Goal: Browse casually: Explore the website without a specific task or goal

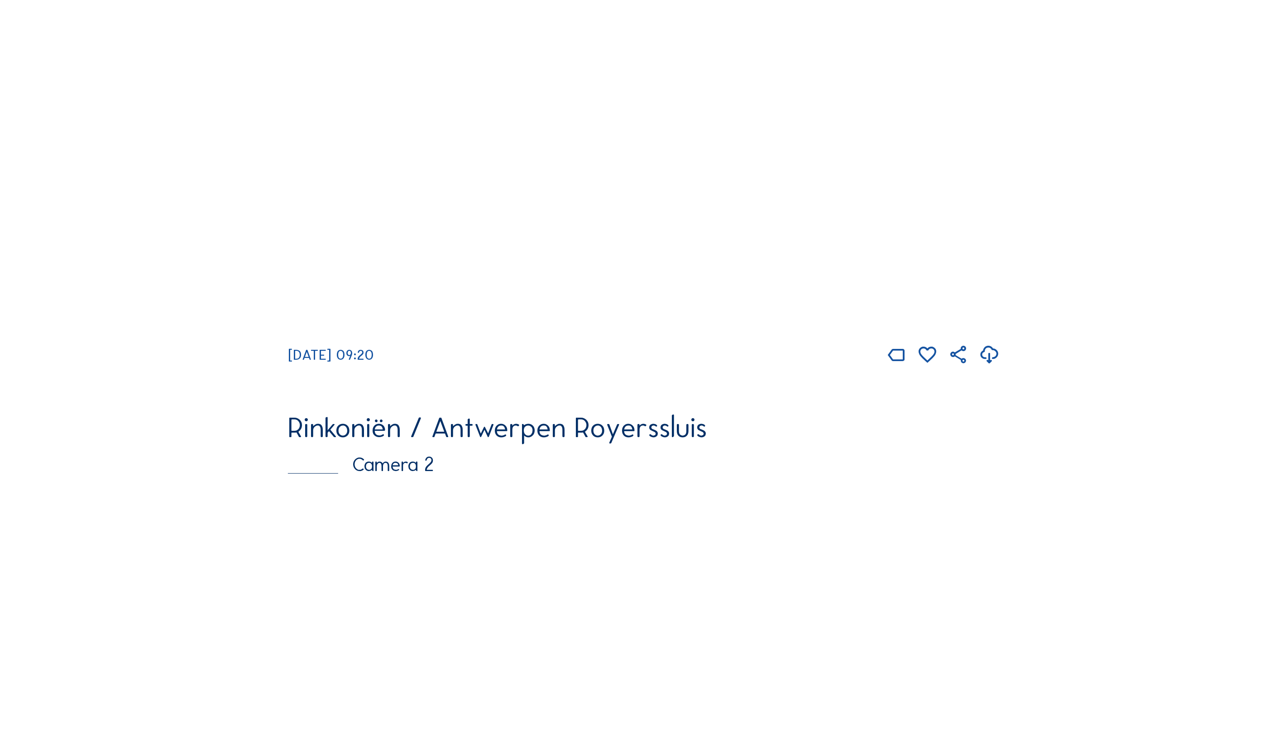
scroll to position [226, 0]
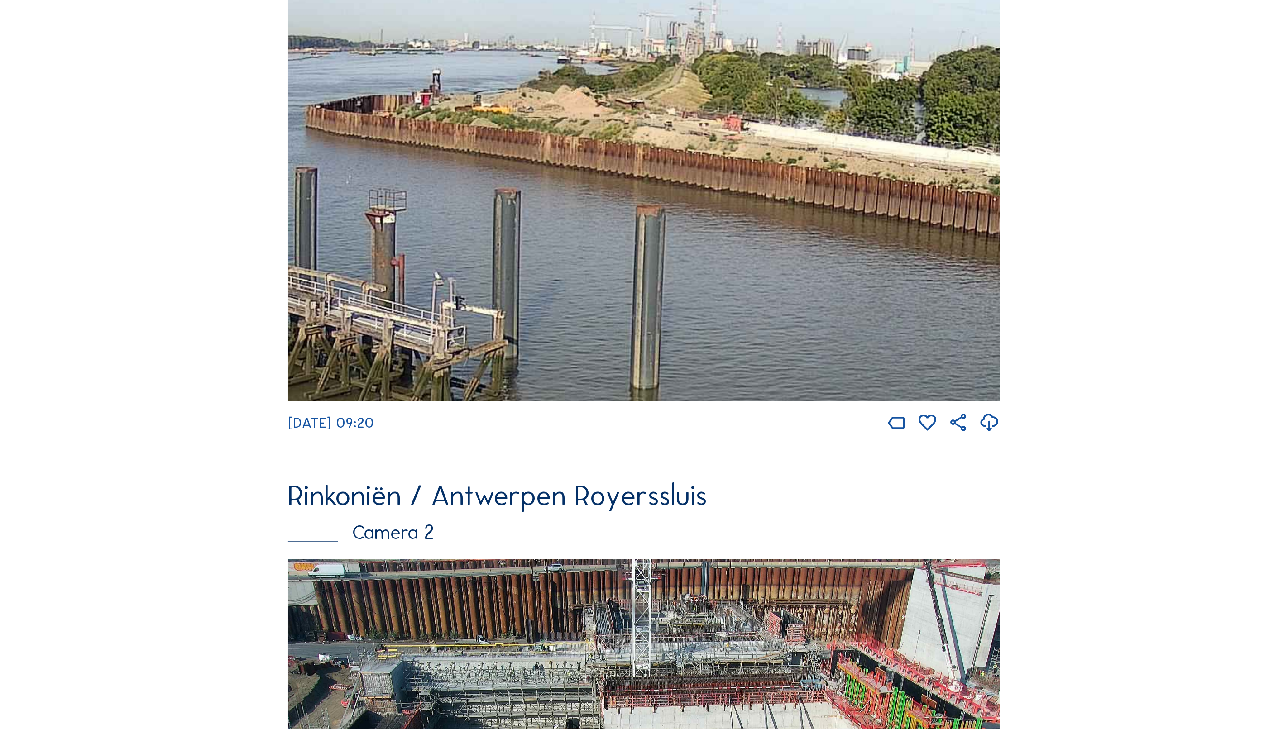
drag, startPoint x: 894, startPoint y: 180, endPoint x: 889, endPoint y: 211, distance: 31.5
click at [889, 211] on img at bounding box center [644, 200] width 712 height 403
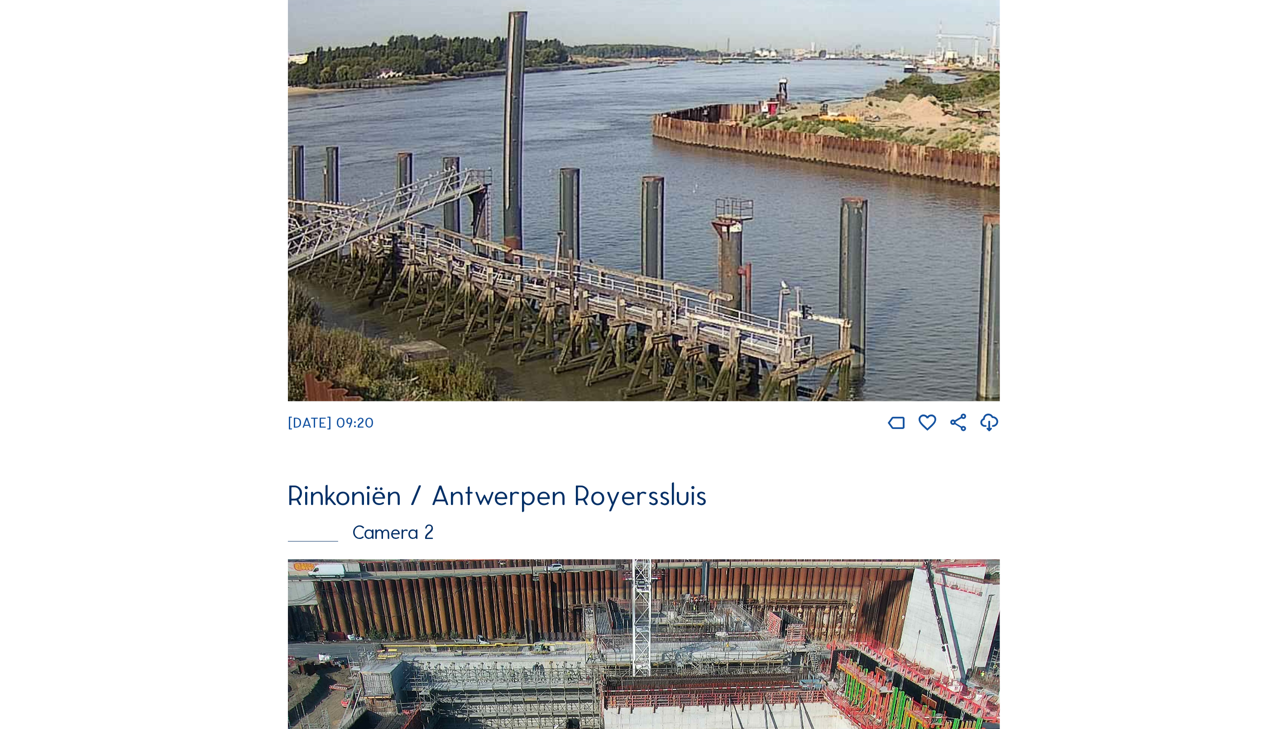
drag, startPoint x: 530, startPoint y: 175, endPoint x: 873, endPoint y: 184, distance: 343.2
click at [873, 184] on img at bounding box center [644, 200] width 712 height 403
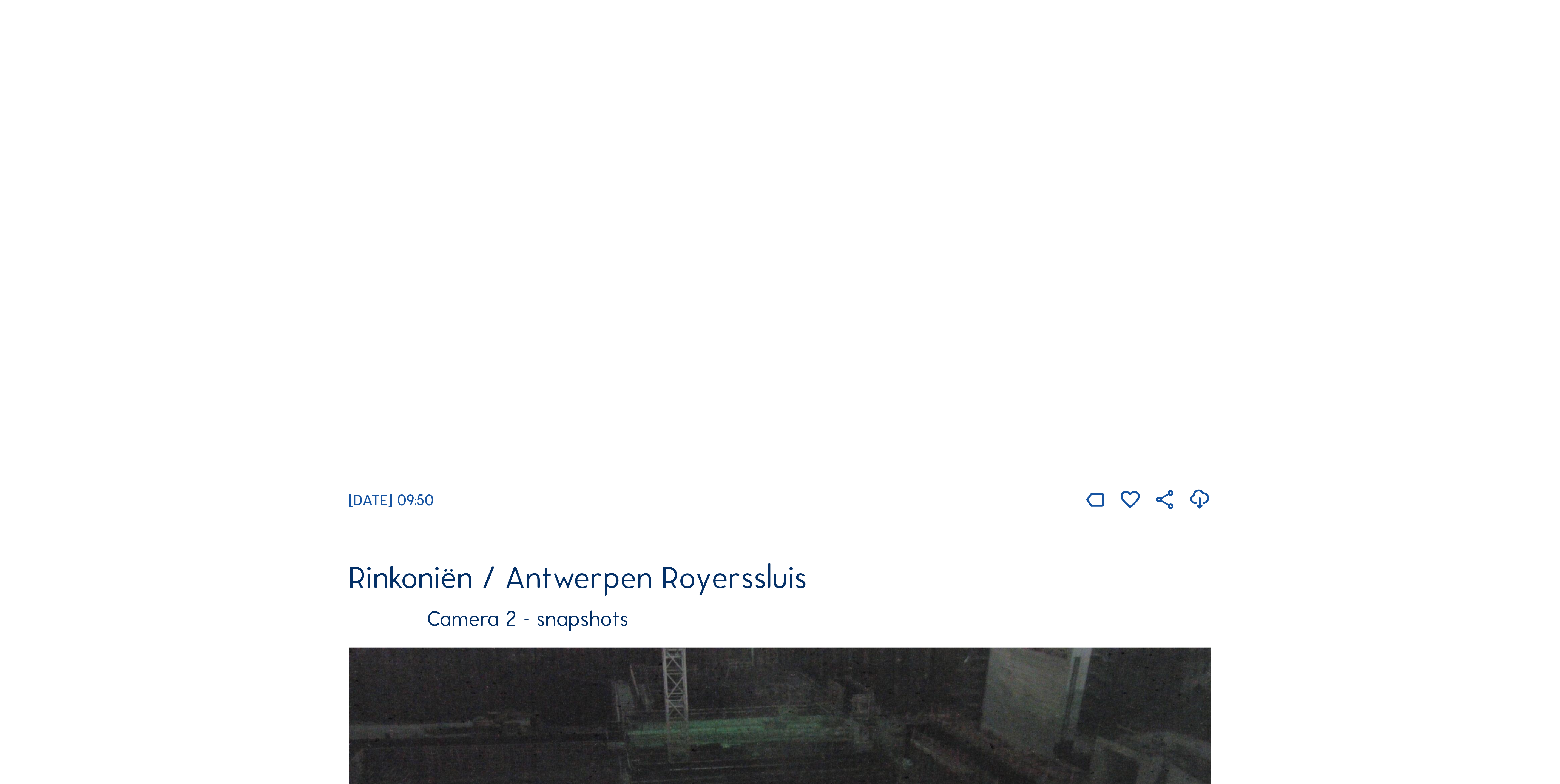
scroll to position [124, 0]
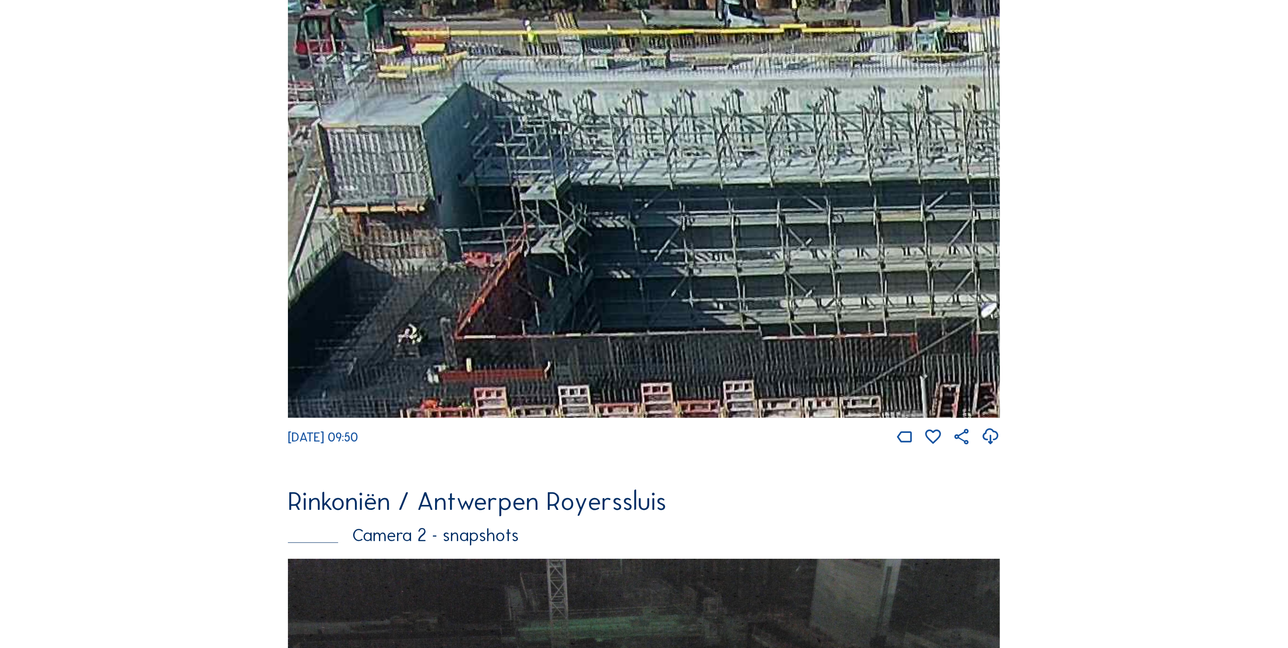
drag, startPoint x: 617, startPoint y: 235, endPoint x: 798, endPoint y: 276, distance: 185.5
click at [786, 288] on img at bounding box center [644, 209] width 712 height 418
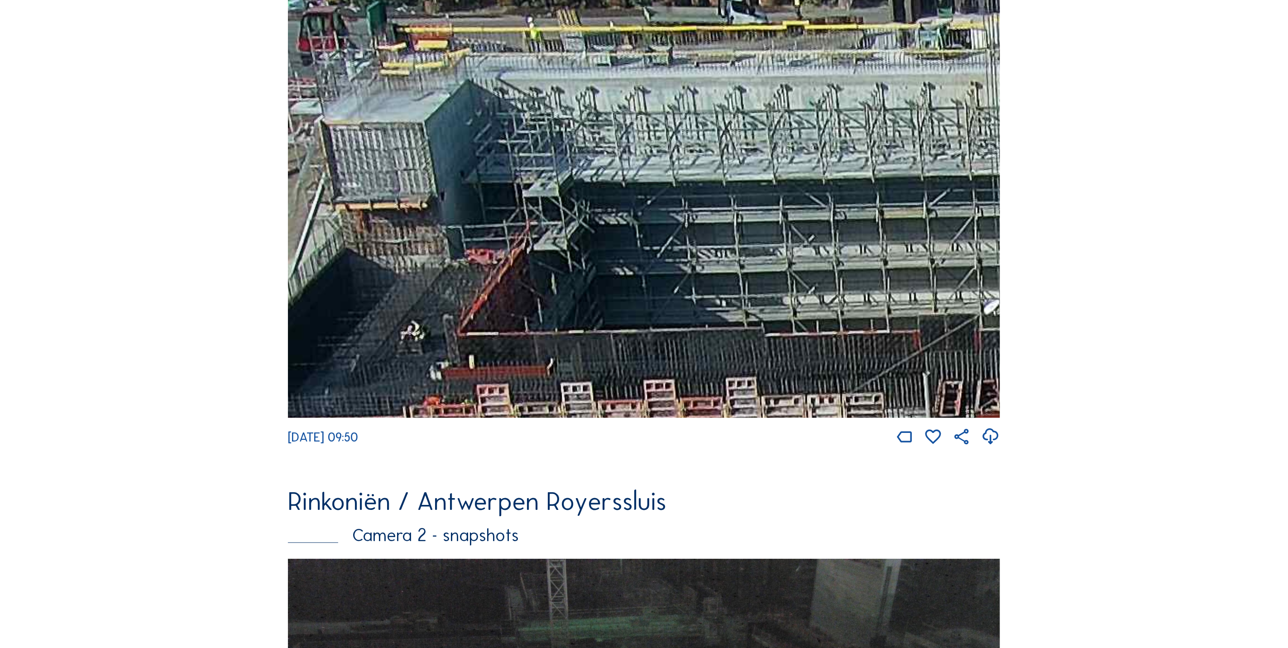
drag, startPoint x: 818, startPoint y: 261, endPoint x: 842, endPoint y: 250, distance: 26.3
click at [836, 252] on img at bounding box center [644, 209] width 712 height 418
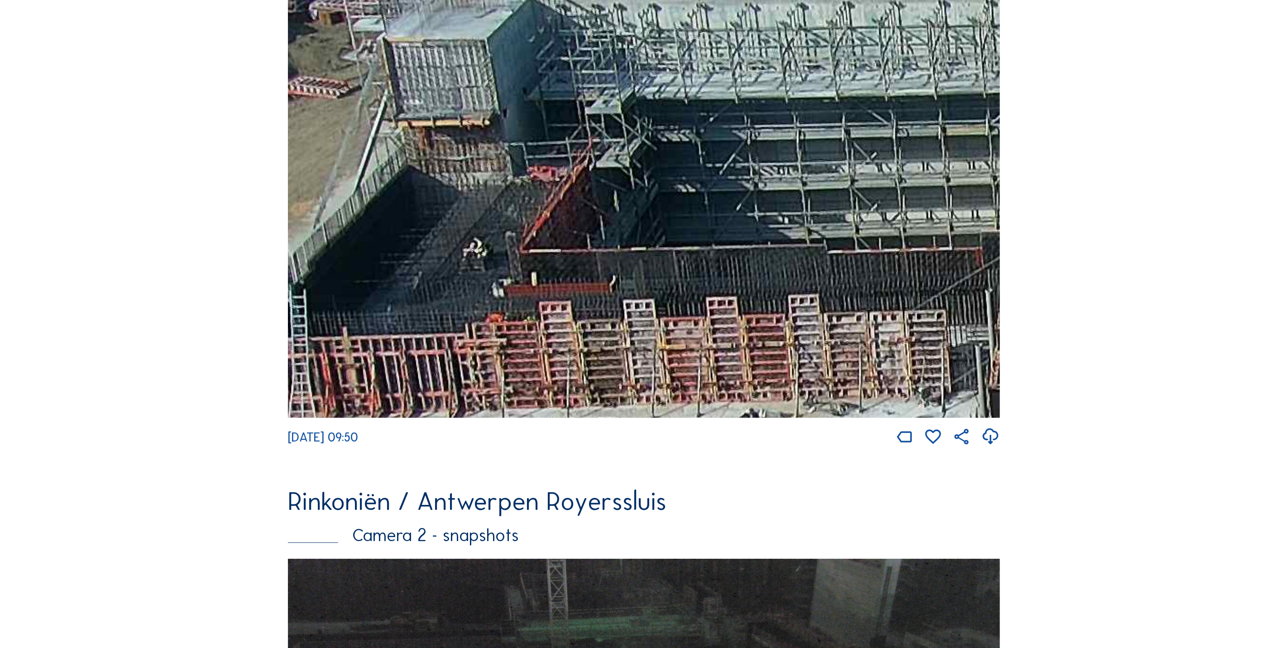
drag, startPoint x: 879, startPoint y: 189, endPoint x: 887, endPoint y: 177, distance: 14.4
click at [887, 177] on img at bounding box center [644, 209] width 712 height 418
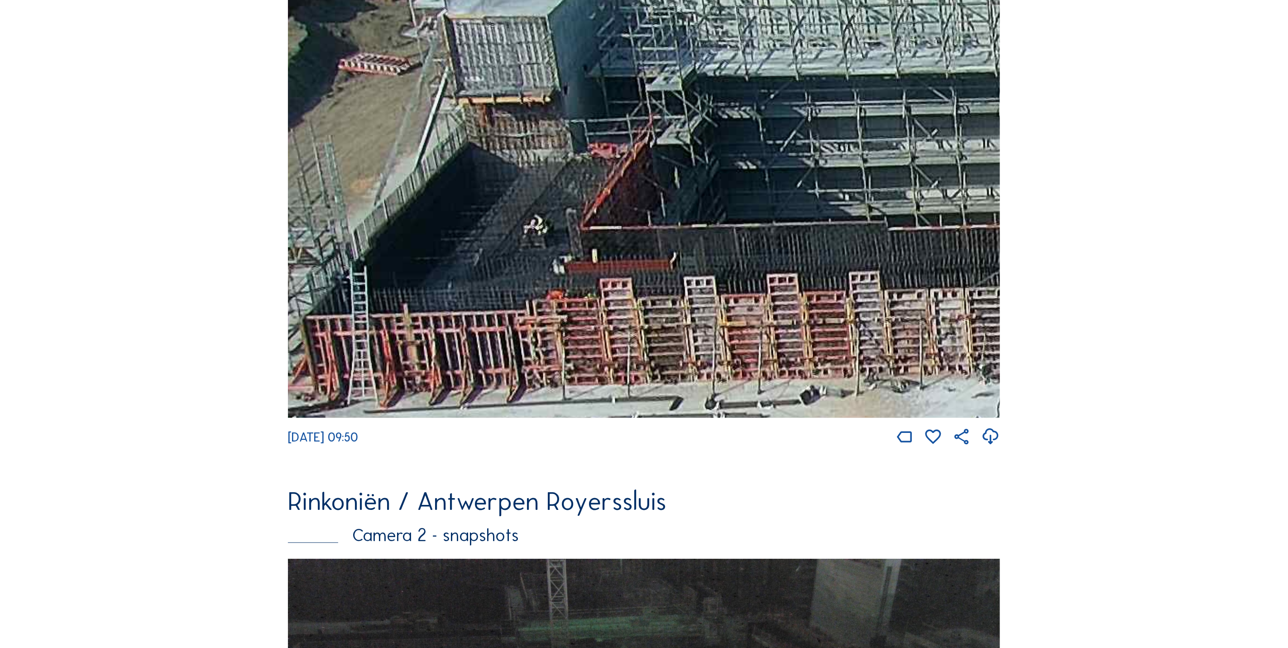
drag, startPoint x: 773, startPoint y: 237, endPoint x: 833, endPoint y: 214, distance: 64.1
click at [833, 214] on img at bounding box center [644, 209] width 712 height 418
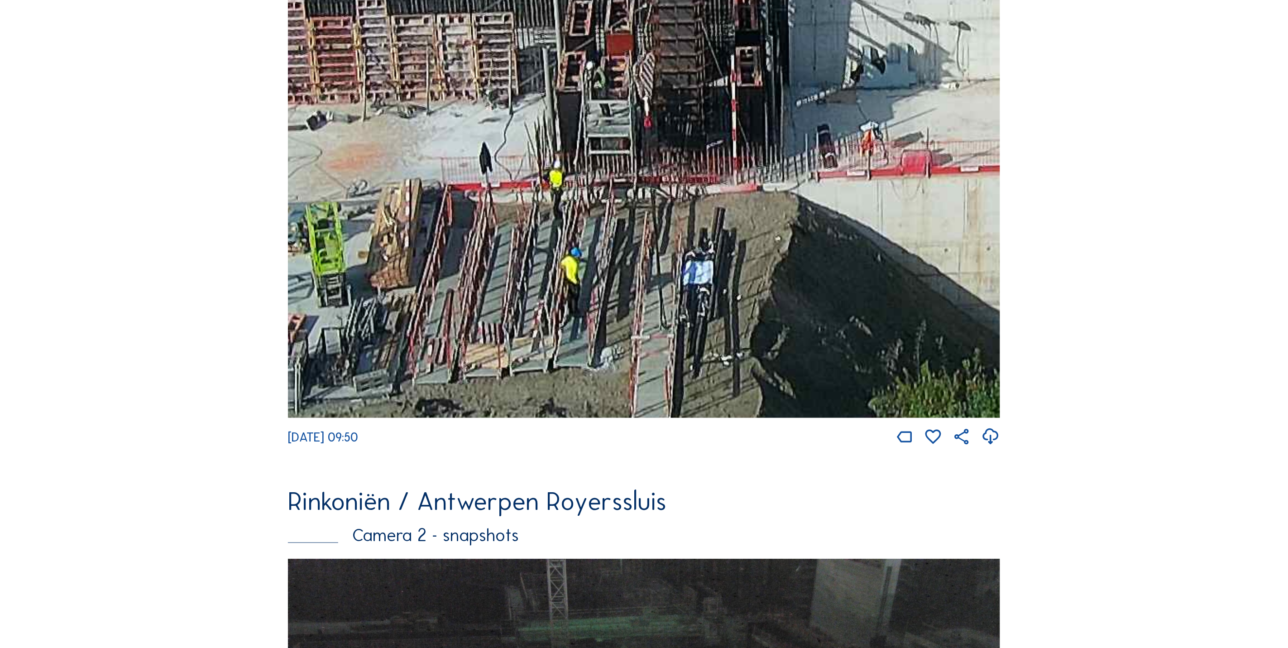
drag, startPoint x: 863, startPoint y: 291, endPoint x: 369, endPoint y: 16, distance: 564.5
click at [369, 16] on img at bounding box center [644, 209] width 712 height 418
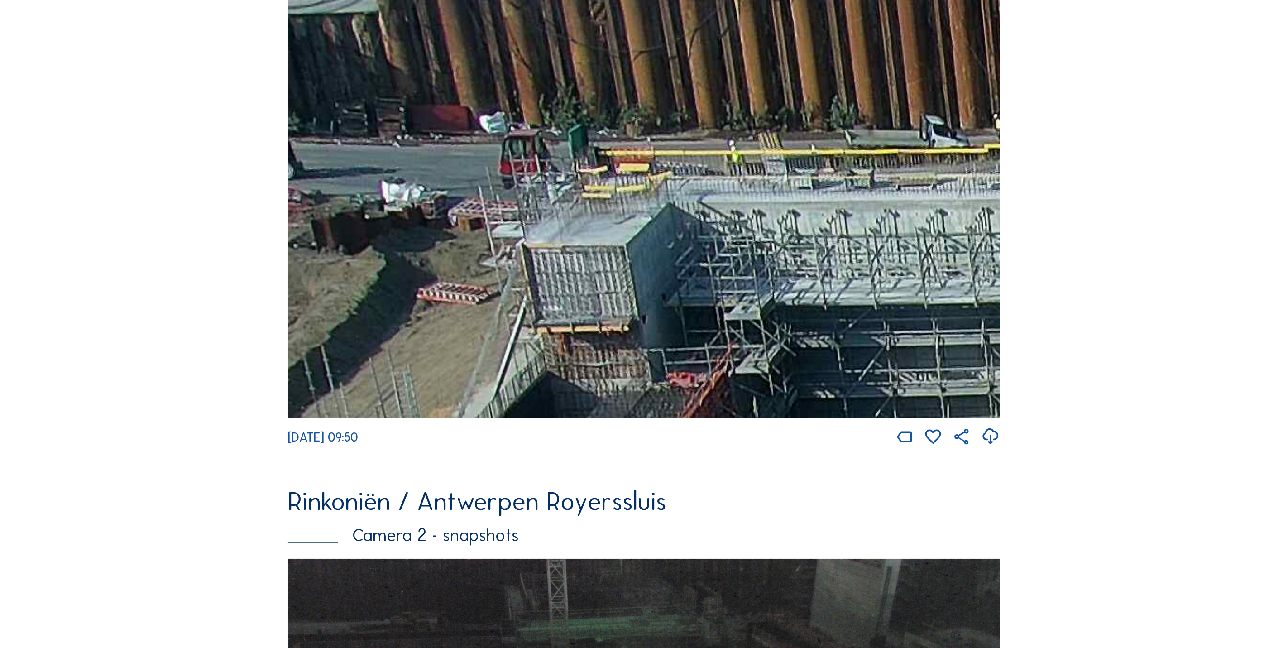
drag, startPoint x: 637, startPoint y: 245, endPoint x: 1517, endPoint y: 764, distance: 1021.1
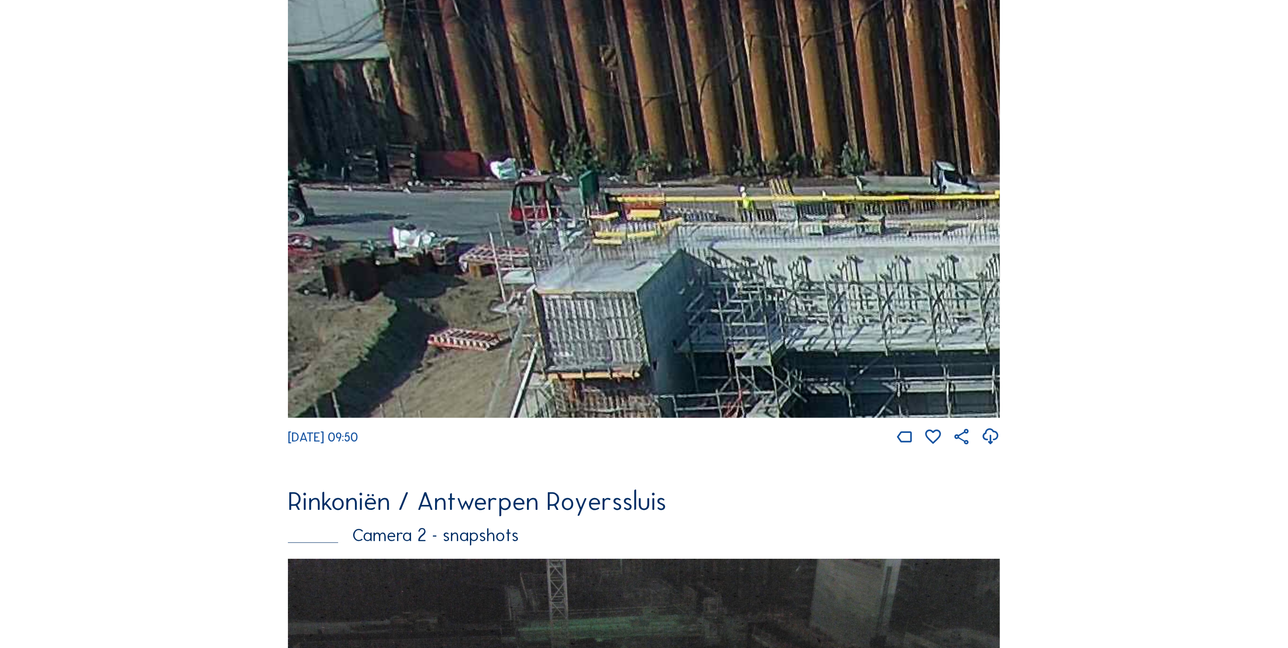
drag, startPoint x: 899, startPoint y: 315, endPoint x: 1050, endPoint y: 328, distance: 151.7
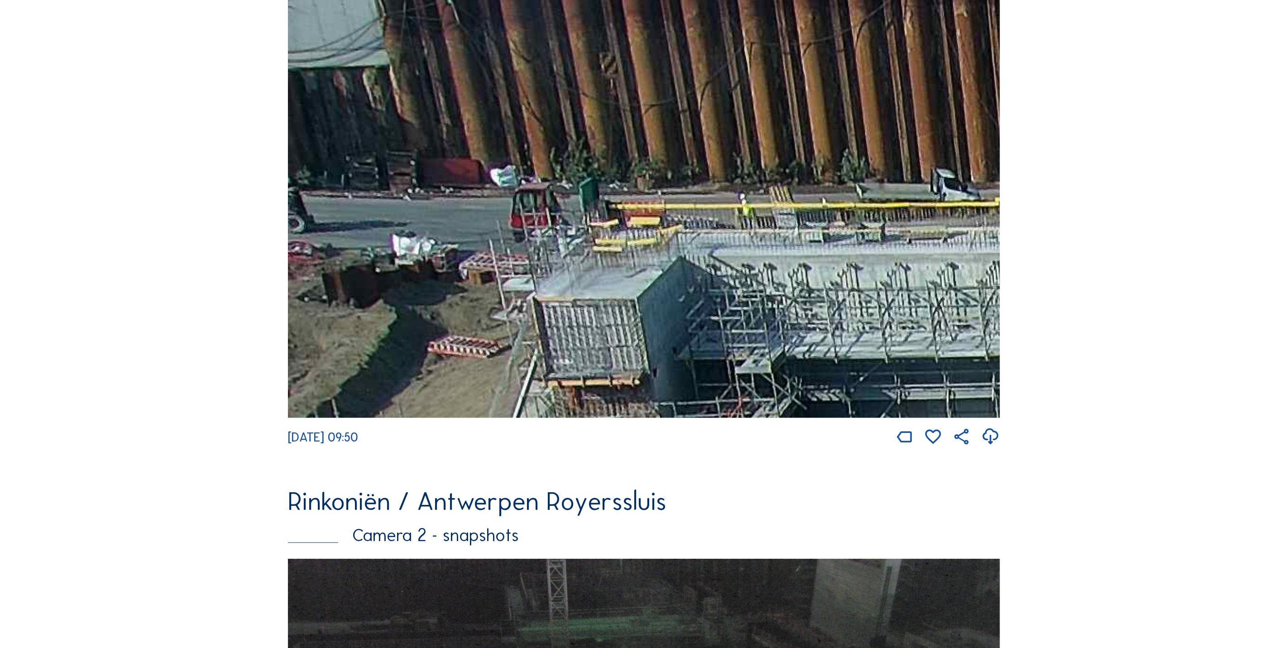
drag, startPoint x: 1050, startPoint y: 328, endPoint x: 210, endPoint y: 131, distance: 862.4
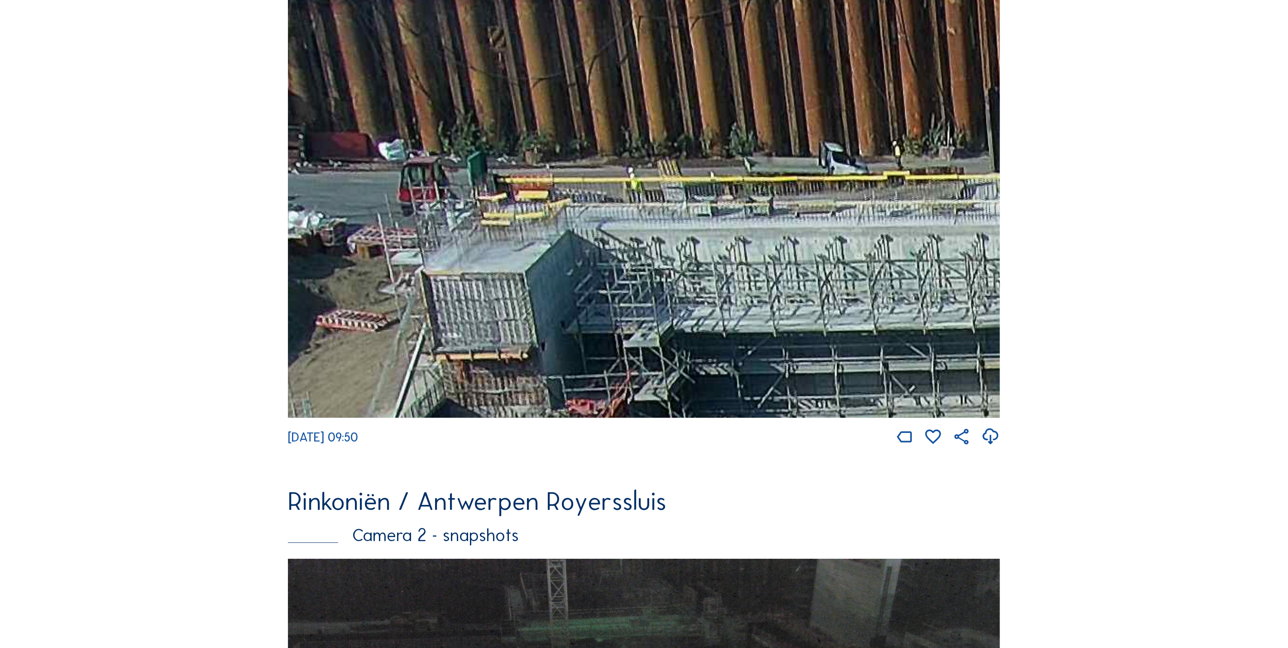
drag, startPoint x: 569, startPoint y: 238, endPoint x: 101, endPoint y: 126, distance: 481.1
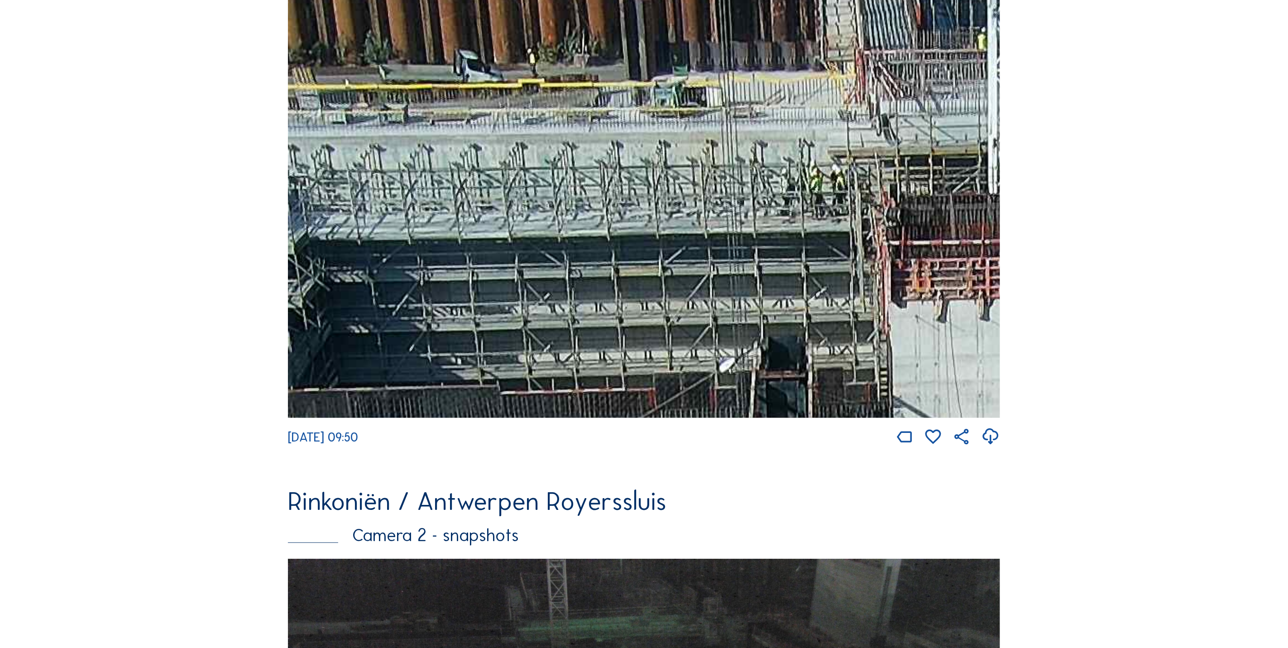
drag, startPoint x: 846, startPoint y: 209, endPoint x: 583, endPoint y: 160, distance: 267.9
click at [586, 162] on img at bounding box center [644, 209] width 712 height 418
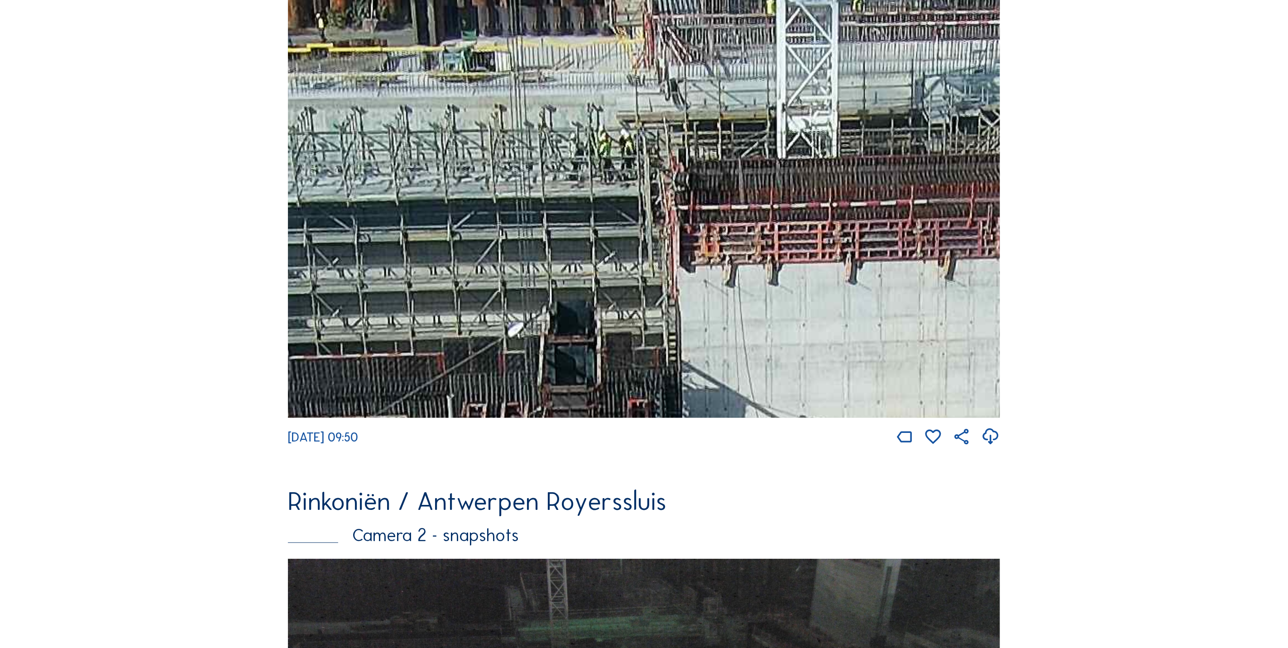
drag, startPoint x: 896, startPoint y: 192, endPoint x: 584, endPoint y: 143, distance: 315.7
click at [616, 150] on img at bounding box center [644, 209] width 712 height 418
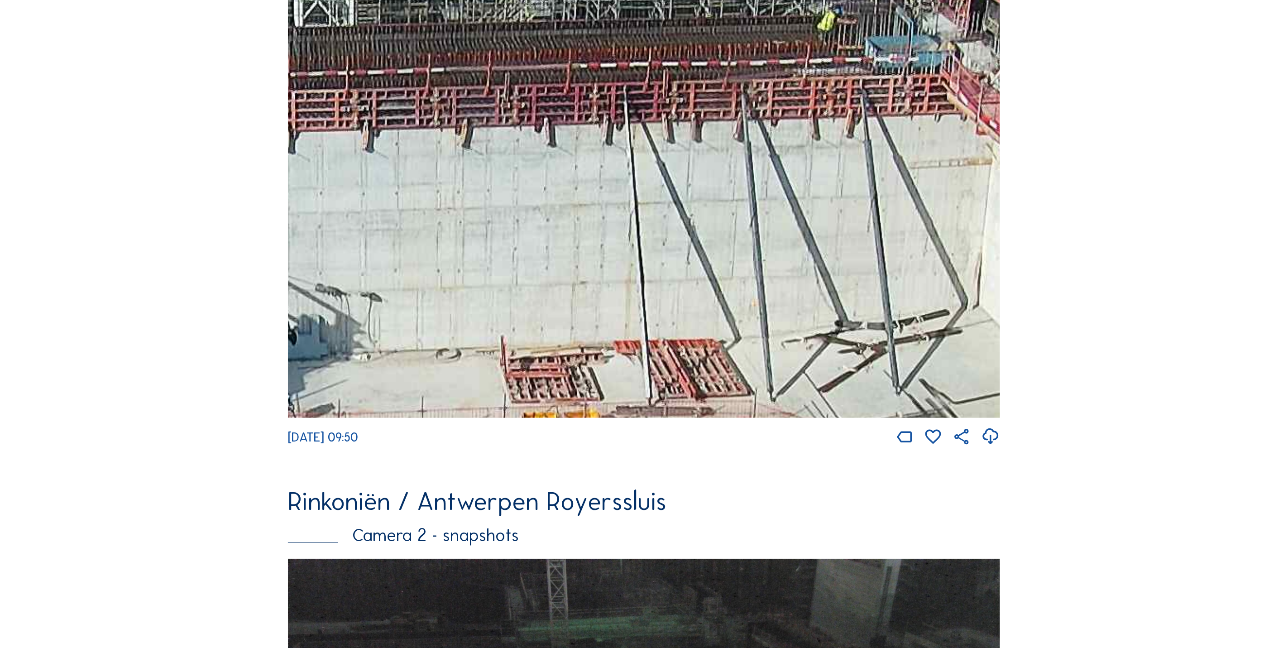
drag, startPoint x: 853, startPoint y: 196, endPoint x: 724, endPoint y: 144, distance: 139.4
click at [595, 20] on img at bounding box center [644, 209] width 712 height 418
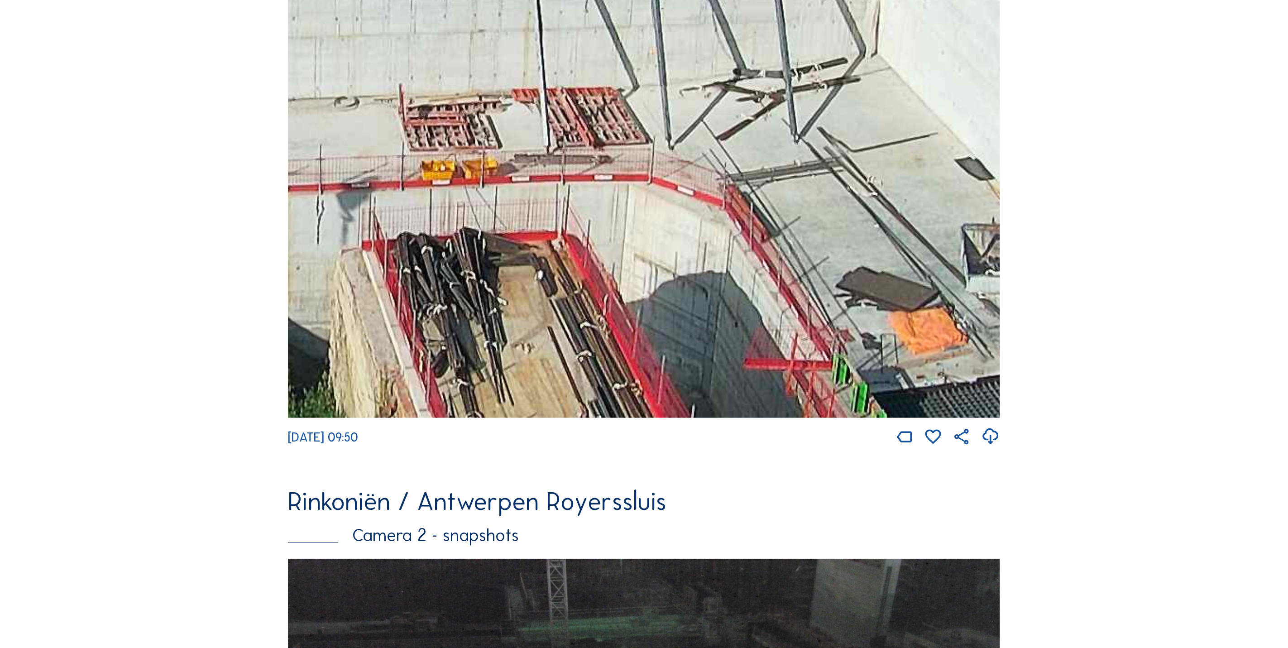
drag, startPoint x: 883, startPoint y: 349, endPoint x: 804, endPoint y: 133, distance: 230.3
click at [815, 151] on img at bounding box center [644, 209] width 712 height 418
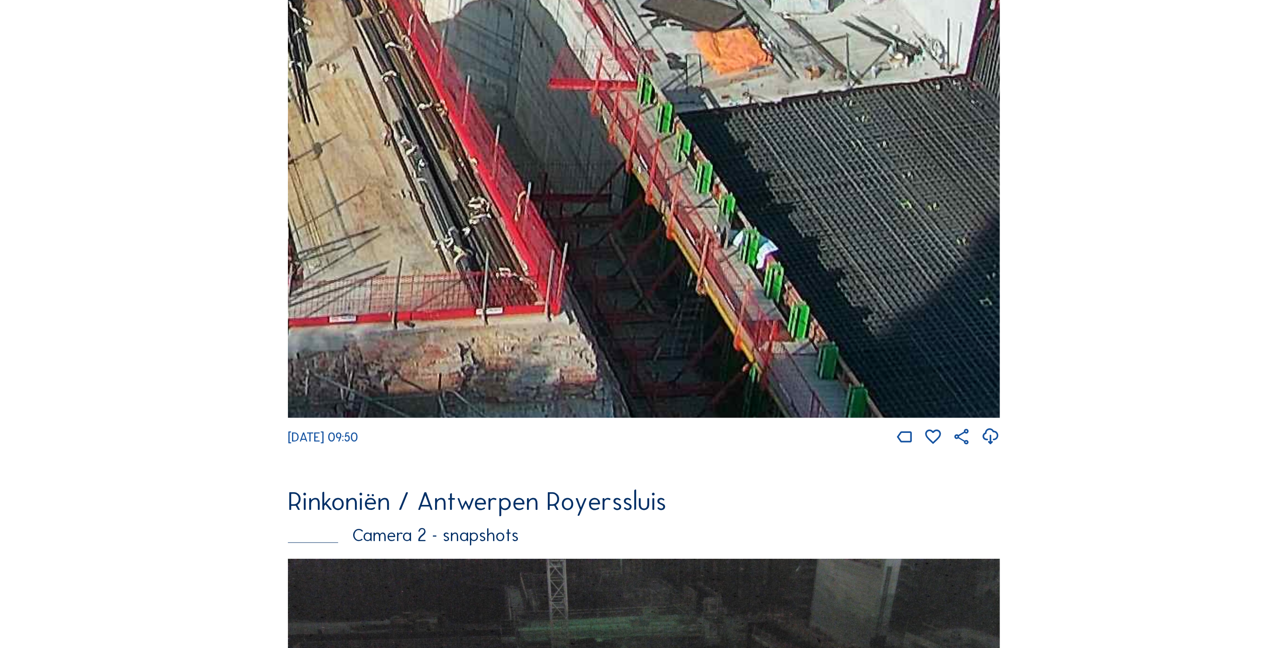
drag, startPoint x: 718, startPoint y: 128, endPoint x: 557, endPoint y: -5, distance: 209.6
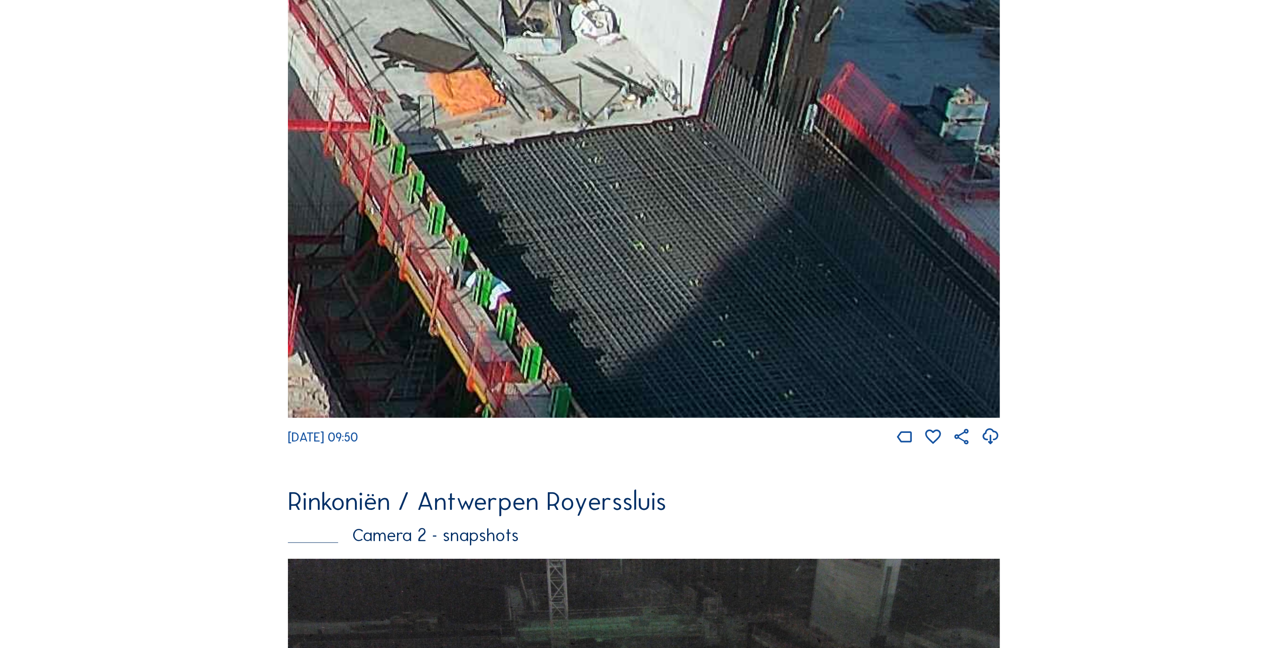
drag, startPoint x: 755, startPoint y: 203, endPoint x: 495, endPoint y: 338, distance: 293.8
click at [495, 338] on img at bounding box center [644, 209] width 712 height 418
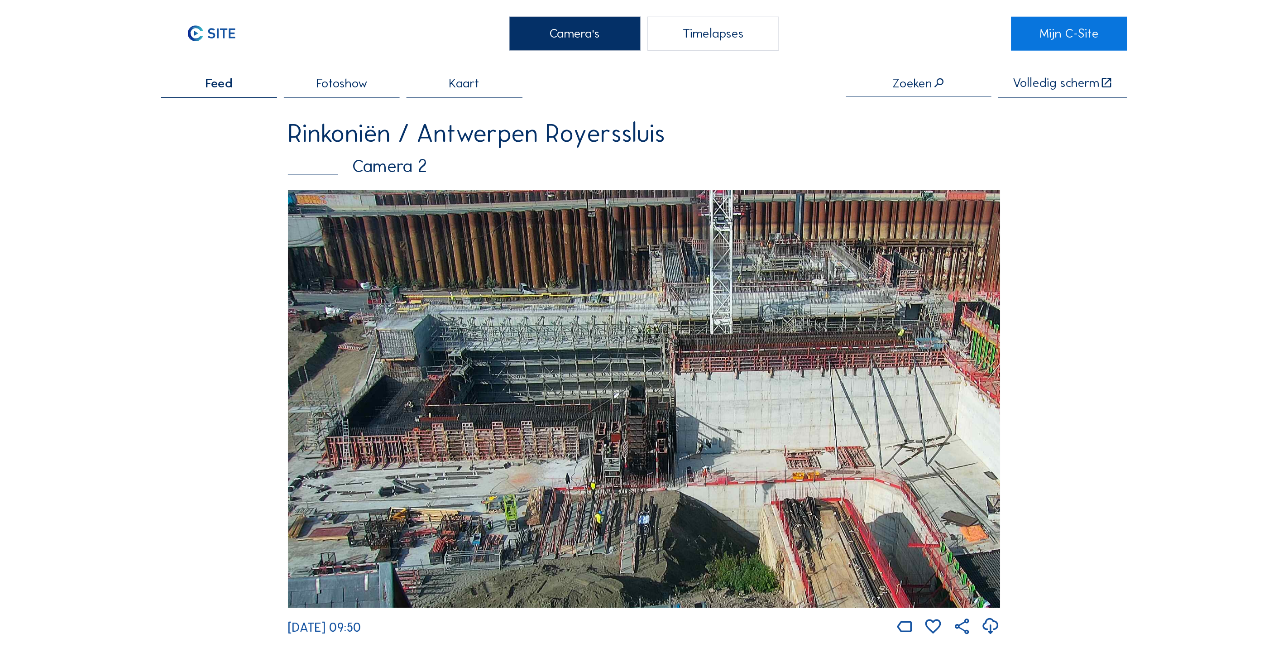
scroll to position [18, 0]
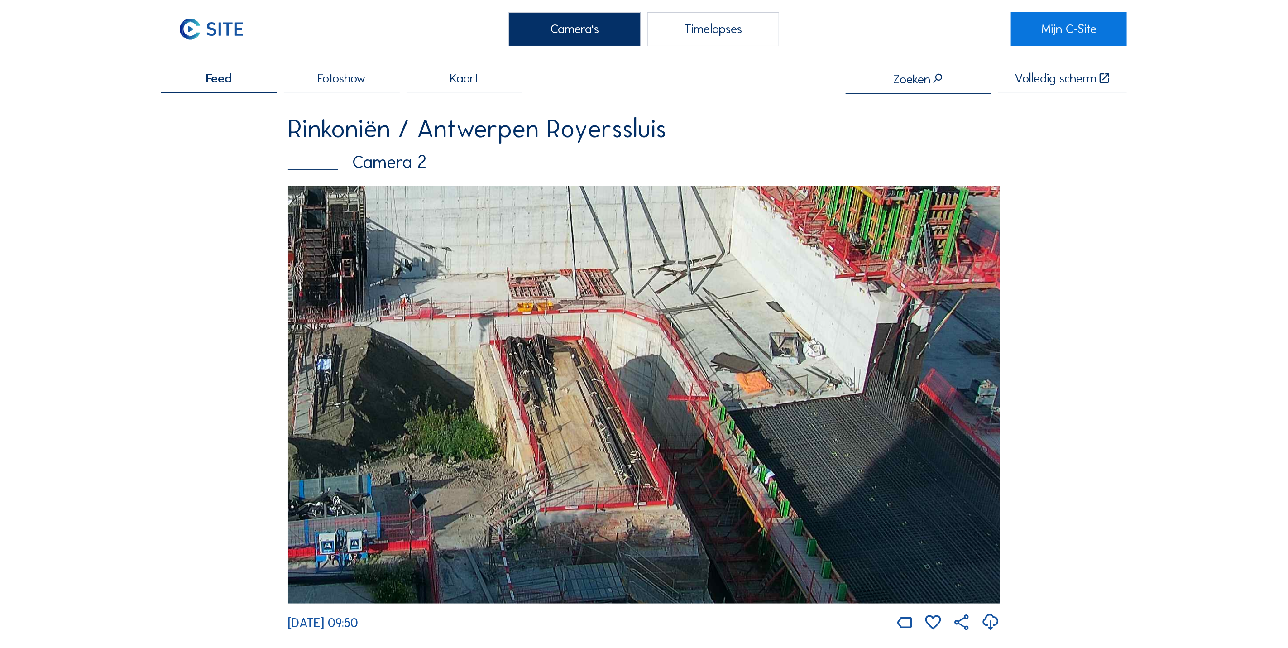
drag, startPoint x: 872, startPoint y: 454, endPoint x: 485, endPoint y: 212, distance: 456.5
click at [453, 191] on img at bounding box center [644, 395] width 712 height 418
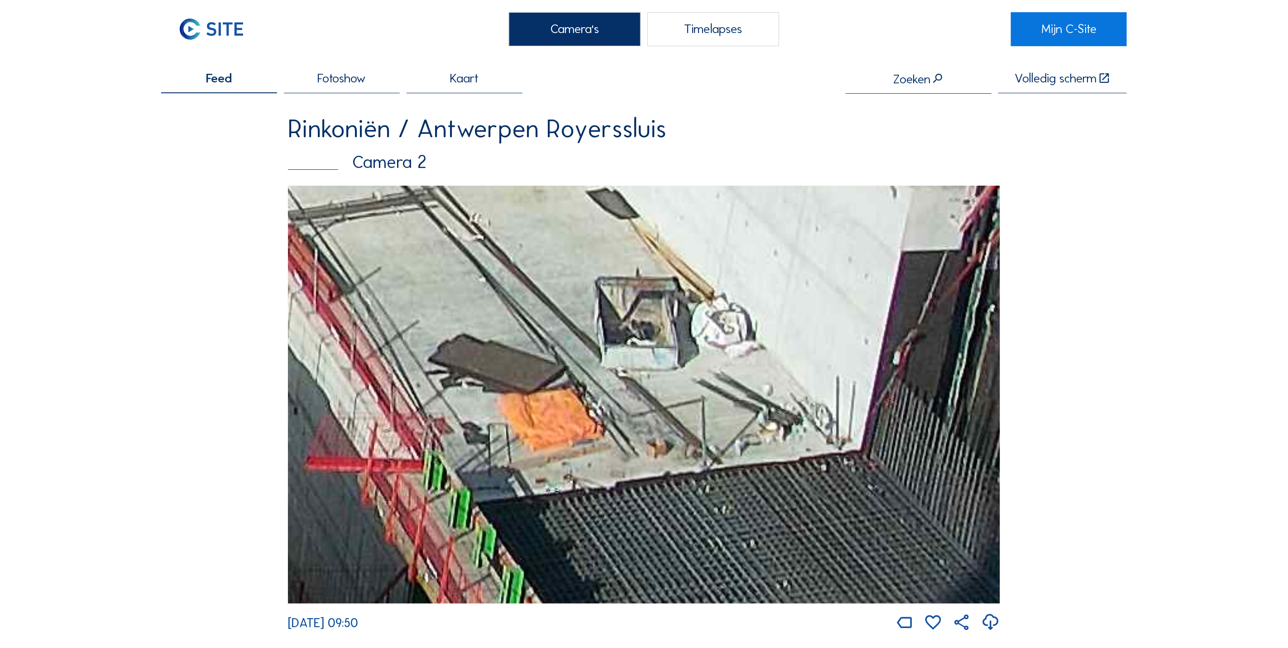
drag, startPoint x: 924, startPoint y: 460, endPoint x: 864, endPoint y: 420, distance: 72.4
click at [841, 443] on img at bounding box center [644, 395] width 712 height 418
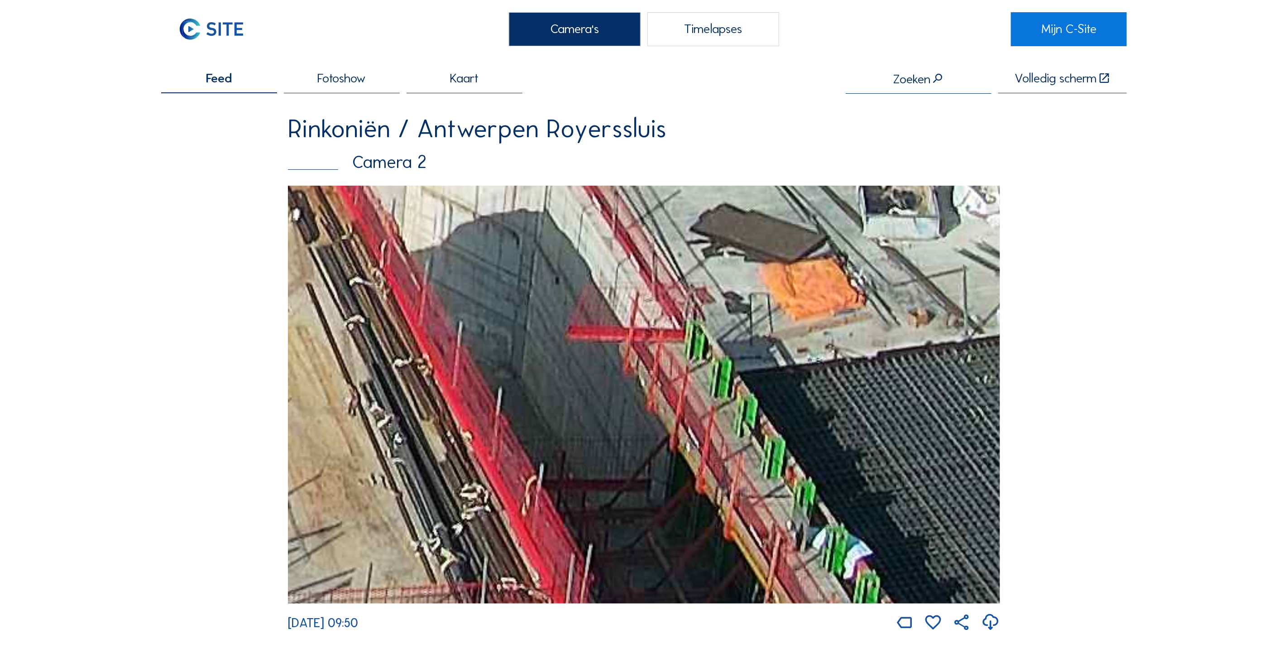
drag, startPoint x: 566, startPoint y: 405, endPoint x: 700, endPoint y: 395, distance: 133.9
click at [703, 388] on img at bounding box center [644, 395] width 712 height 418
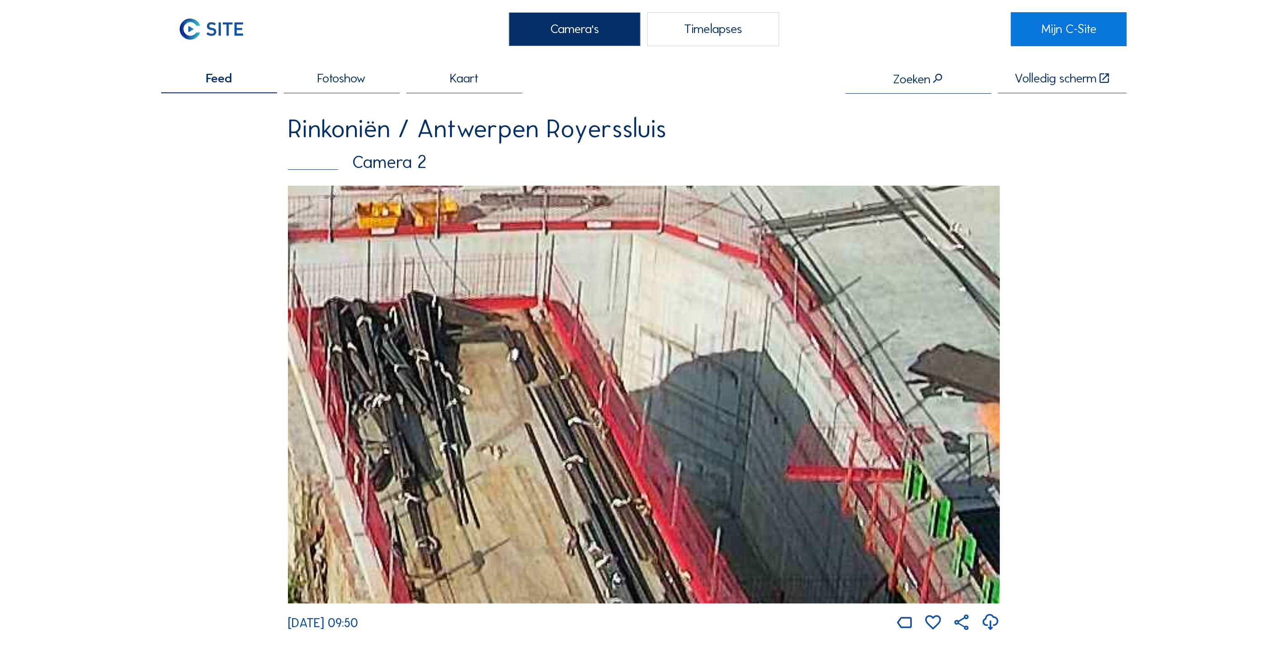
drag, startPoint x: 652, startPoint y: 455, endPoint x: 756, endPoint y: 607, distance: 184.9
click at [756, 612] on div "[DATE] 09:50" at bounding box center [644, 409] width 712 height 447
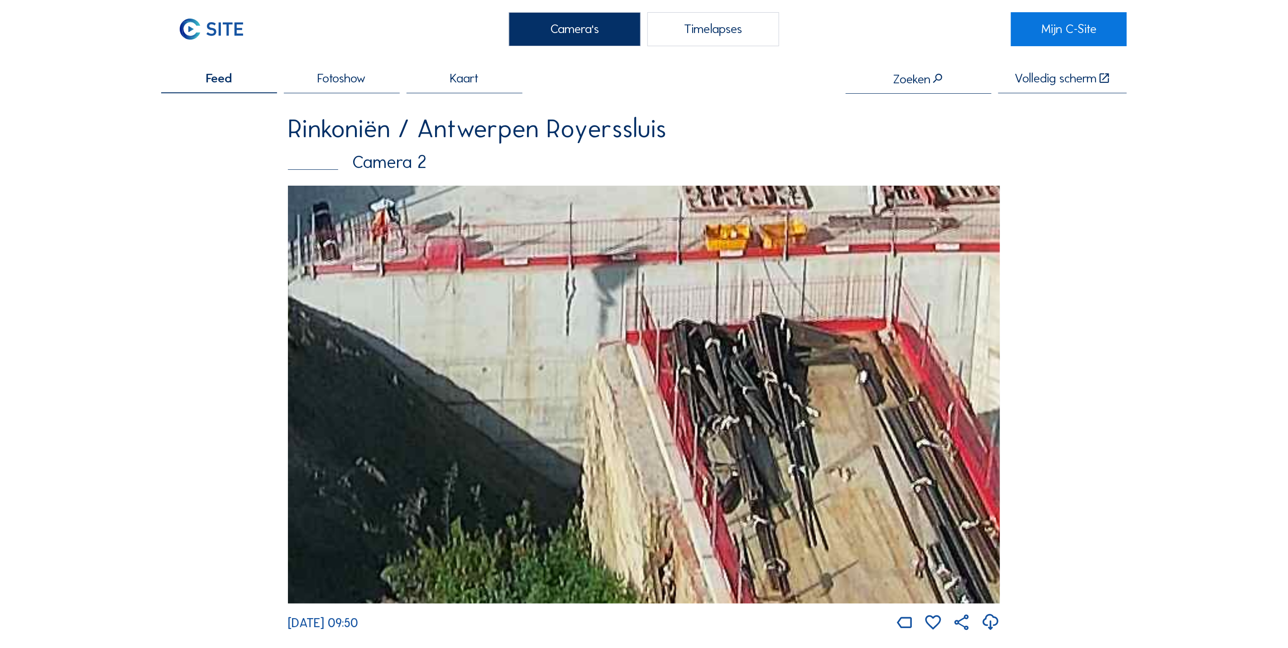
drag, startPoint x: 698, startPoint y: 419, endPoint x: 924, endPoint y: 400, distance: 226.7
click at [917, 403] on img at bounding box center [644, 395] width 712 height 418
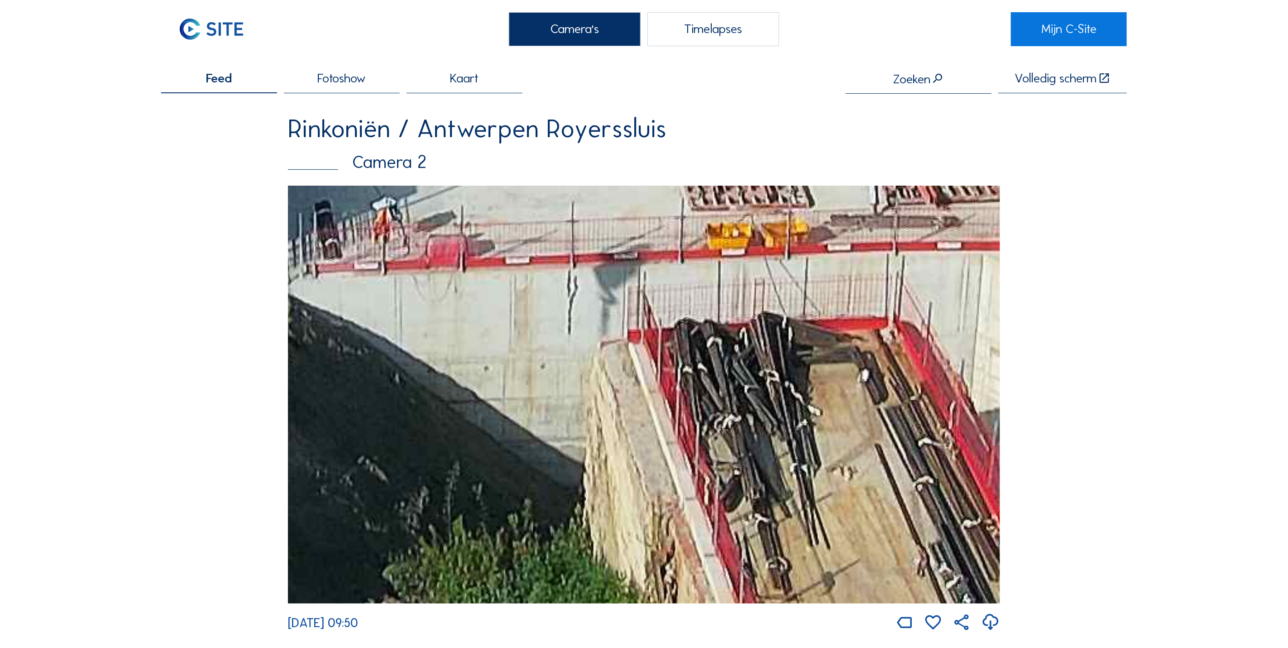
drag, startPoint x: 761, startPoint y: 375, endPoint x: 801, endPoint y: 368, distance: 40.9
click at [781, 371] on img at bounding box center [644, 395] width 712 height 418
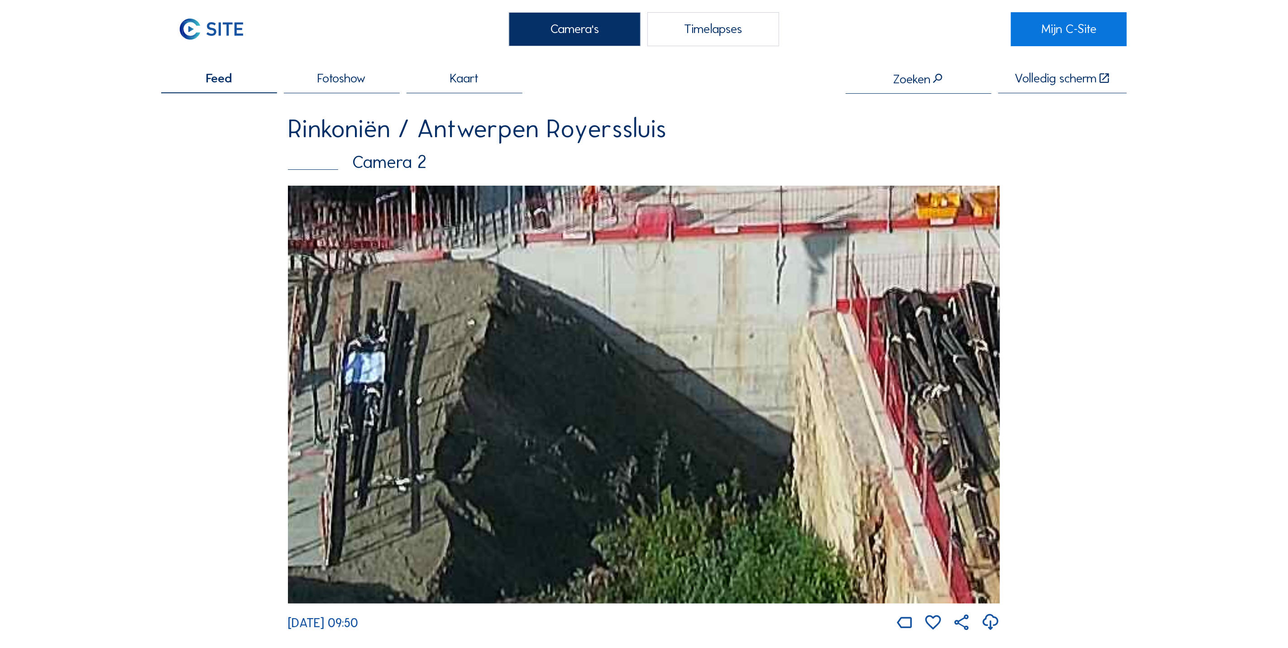
drag, startPoint x: 768, startPoint y: 426, endPoint x: 898, endPoint y: 468, distance: 136.6
click at [901, 472] on img at bounding box center [644, 395] width 712 height 418
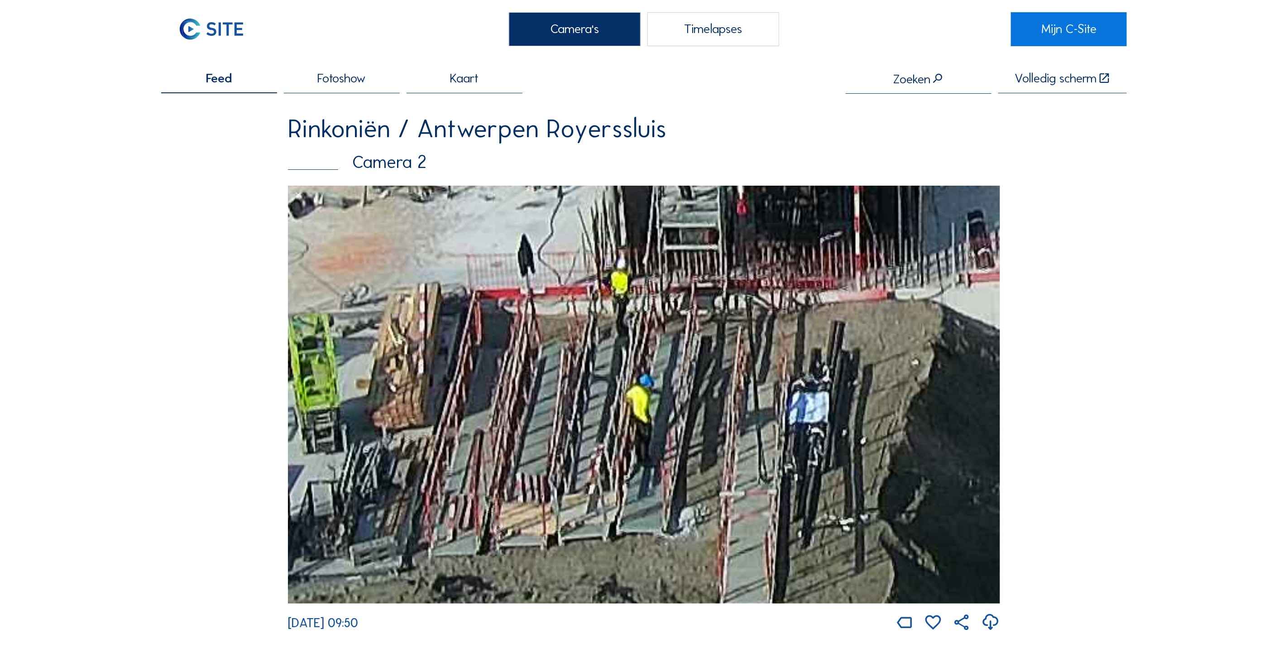
drag, startPoint x: 600, startPoint y: 429, endPoint x: 760, endPoint y: 406, distance: 161.0
click at [761, 406] on img at bounding box center [644, 395] width 712 height 418
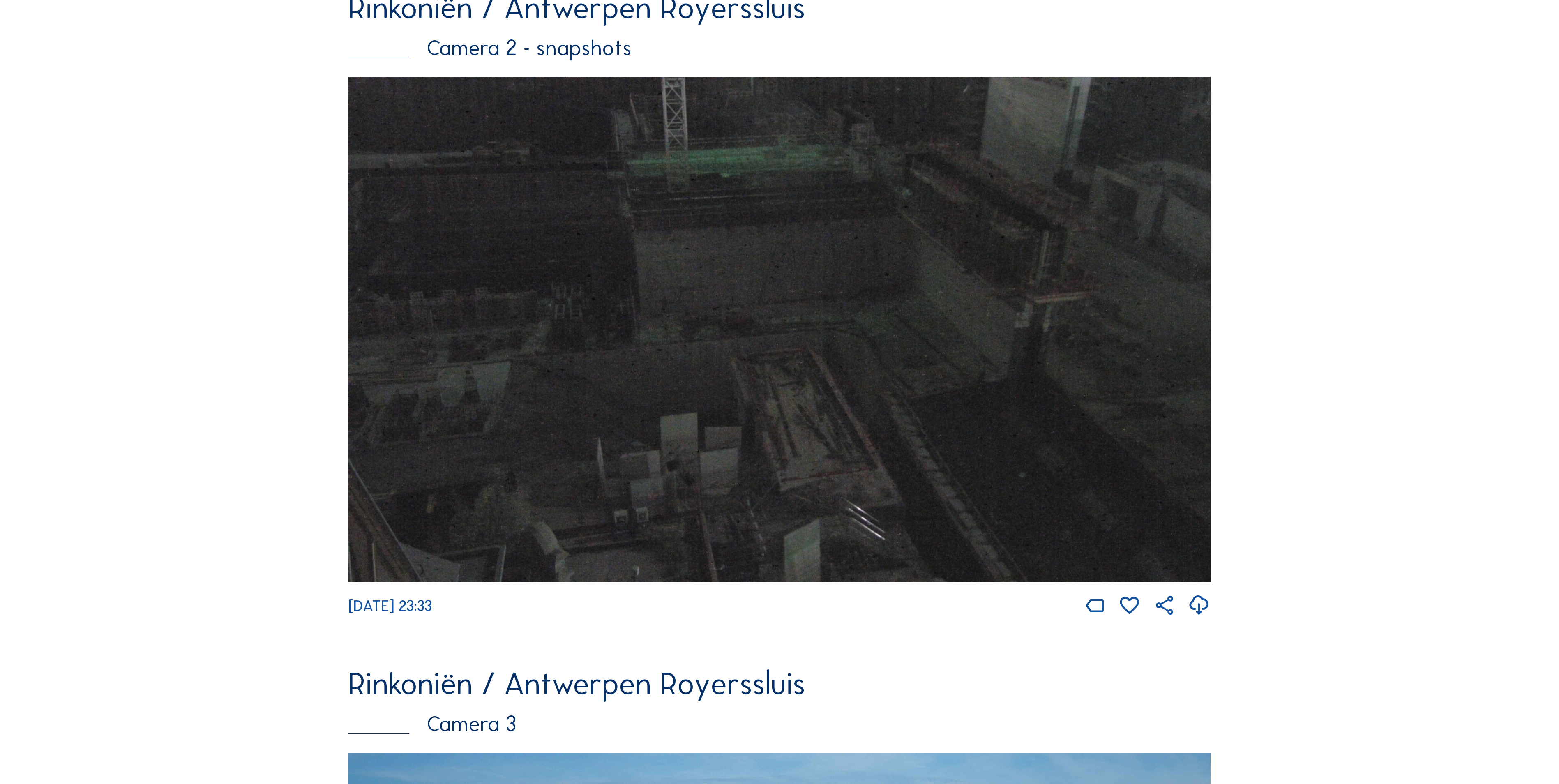
scroll to position [1994, 0]
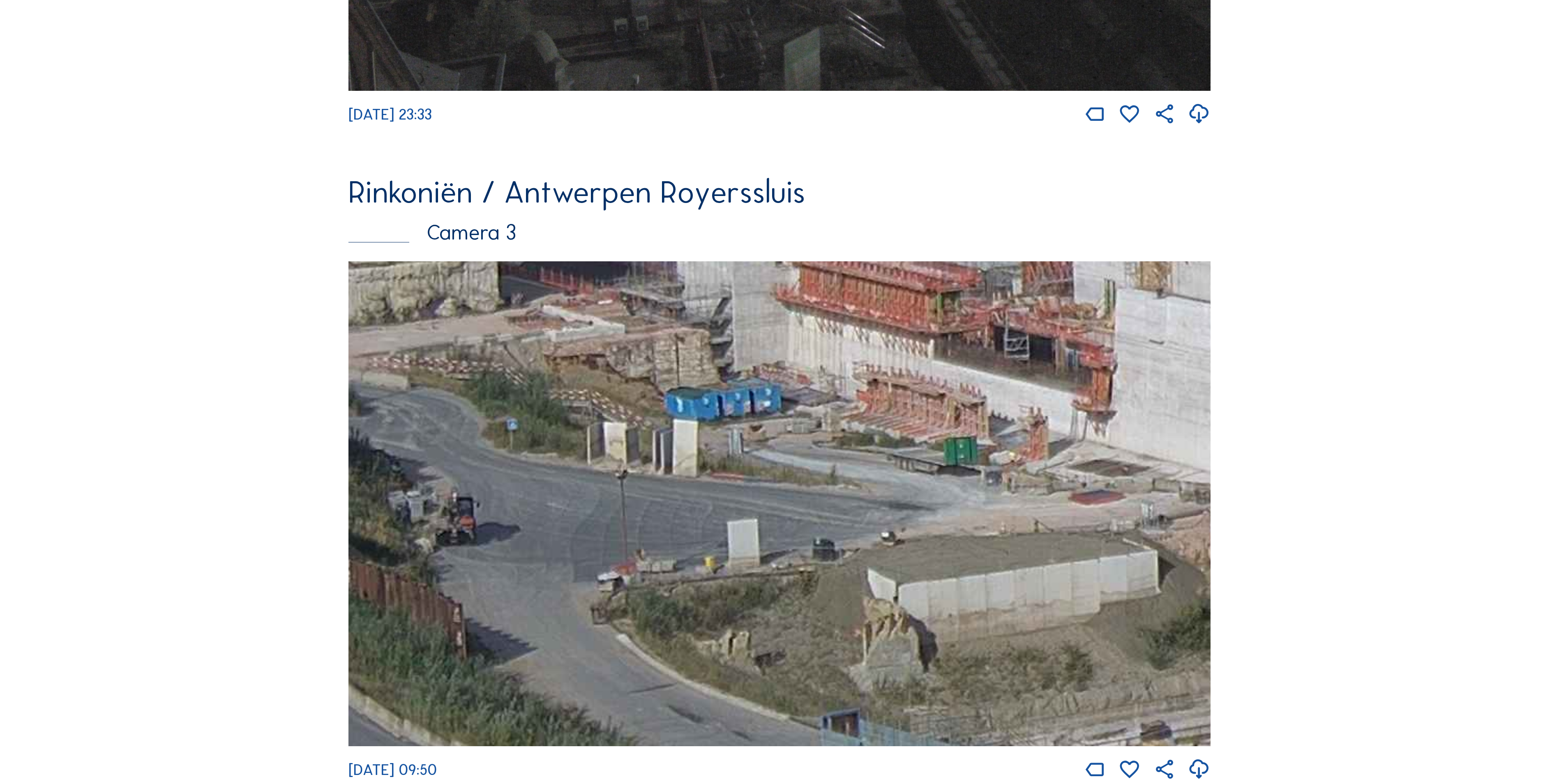
drag, startPoint x: 564, startPoint y: 539, endPoint x: 1208, endPoint y: 608, distance: 647.7
click at [1169, 587] on img at bounding box center [780, 504] width 863 height 485
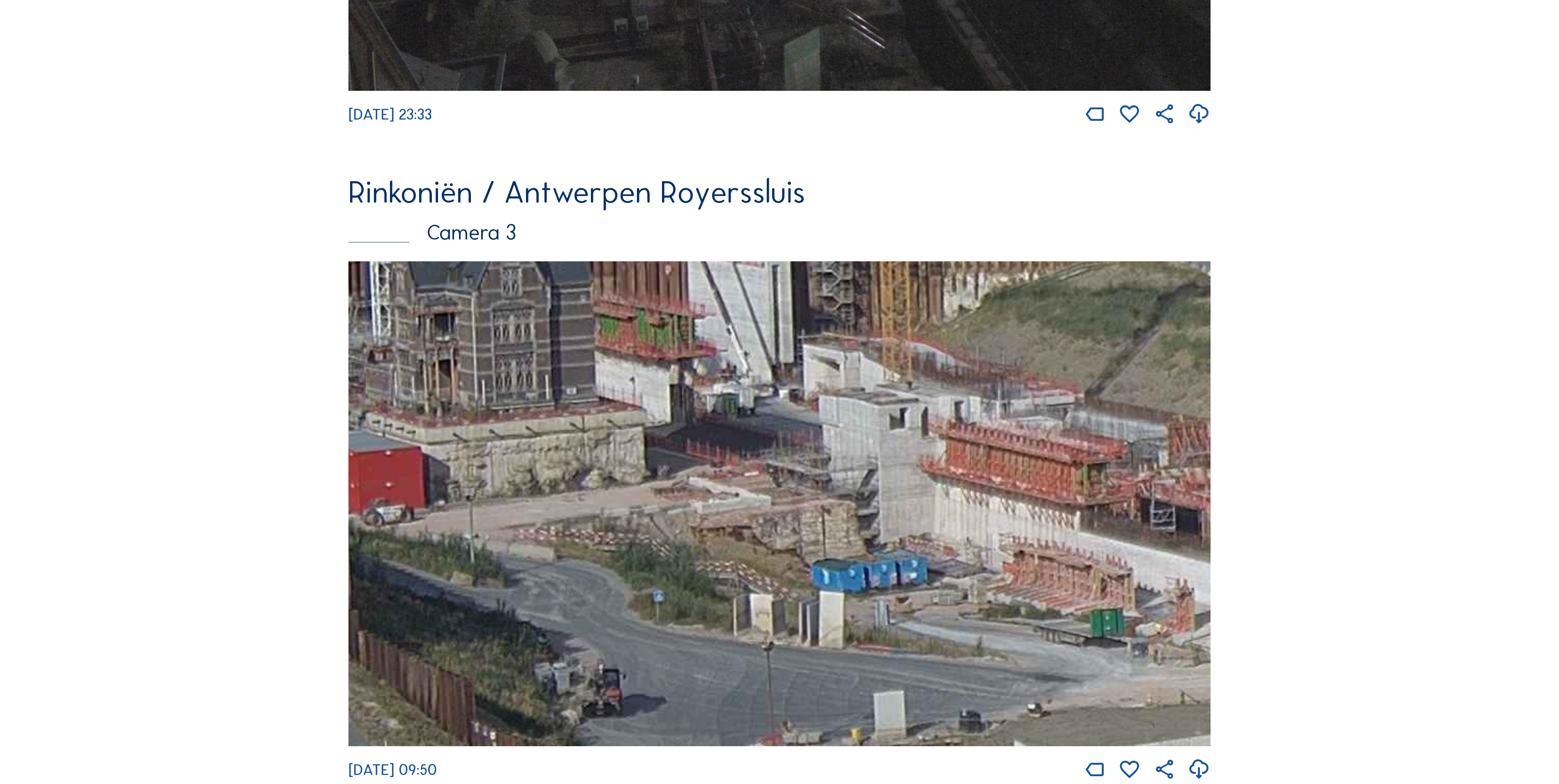
drag, startPoint x: 1063, startPoint y: 598, endPoint x: 1211, endPoint y: 772, distance: 228.4
click at [1169, 587] on div "[DATE] 09:50" at bounding box center [780, 522] width 863 height 521
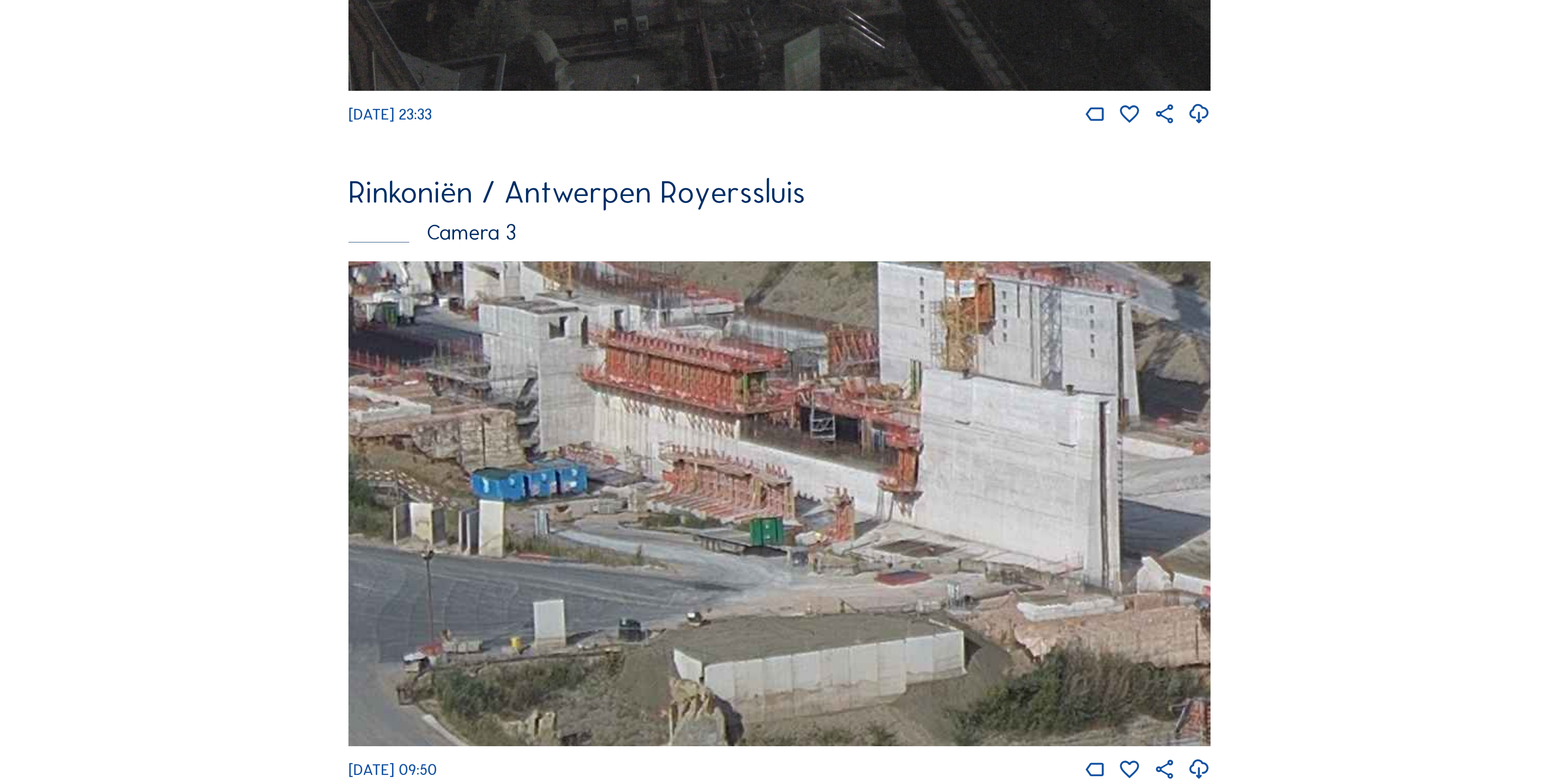
drag, startPoint x: 1063, startPoint y: 681, endPoint x: 722, endPoint y: 589, distance: 353.2
click at [722, 587] on img at bounding box center [780, 504] width 863 height 485
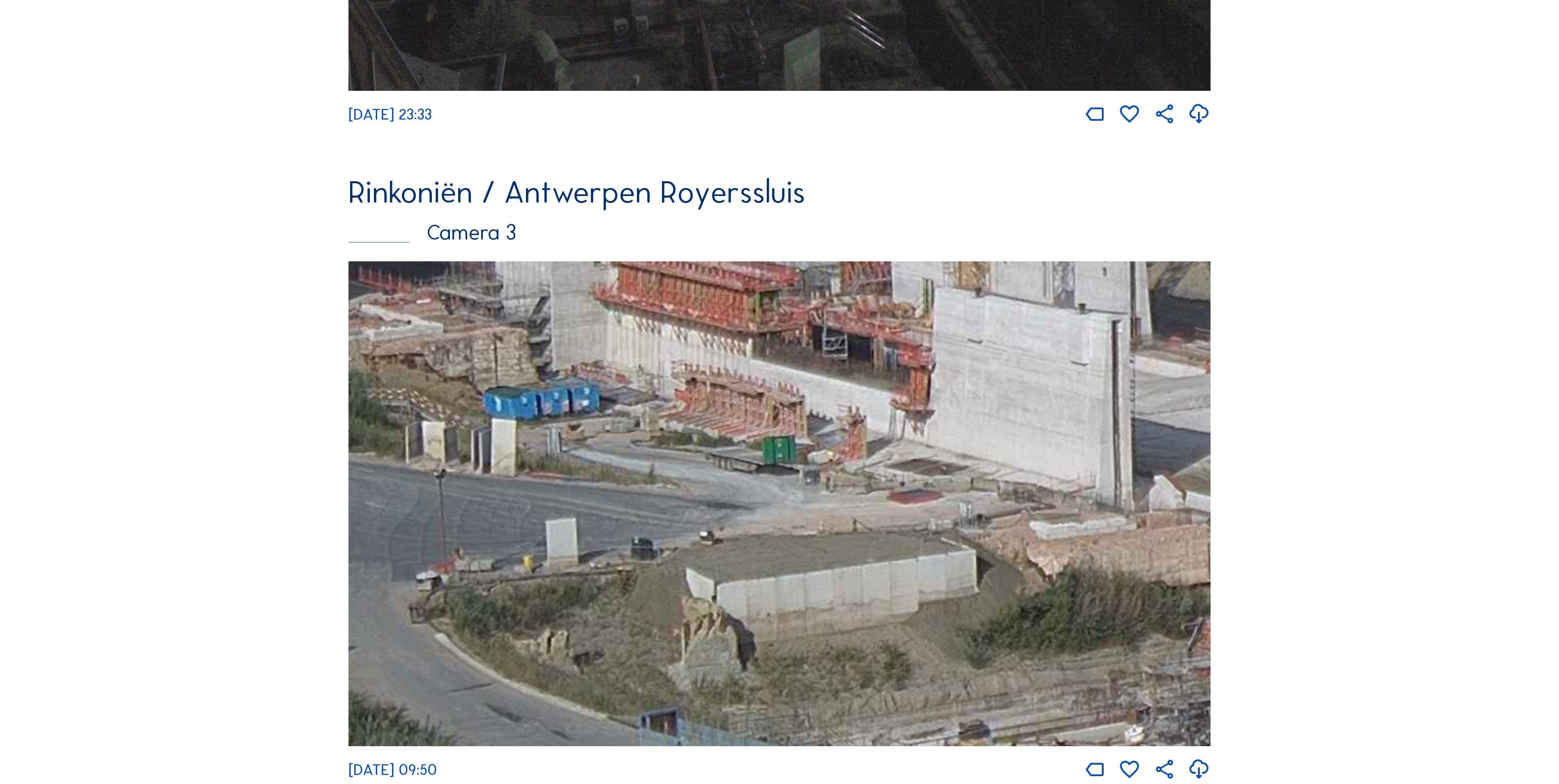
drag, startPoint x: 940, startPoint y: 612, endPoint x: 952, endPoint y: 531, distance: 81.9
click at [952, 531] on img at bounding box center [780, 504] width 863 height 485
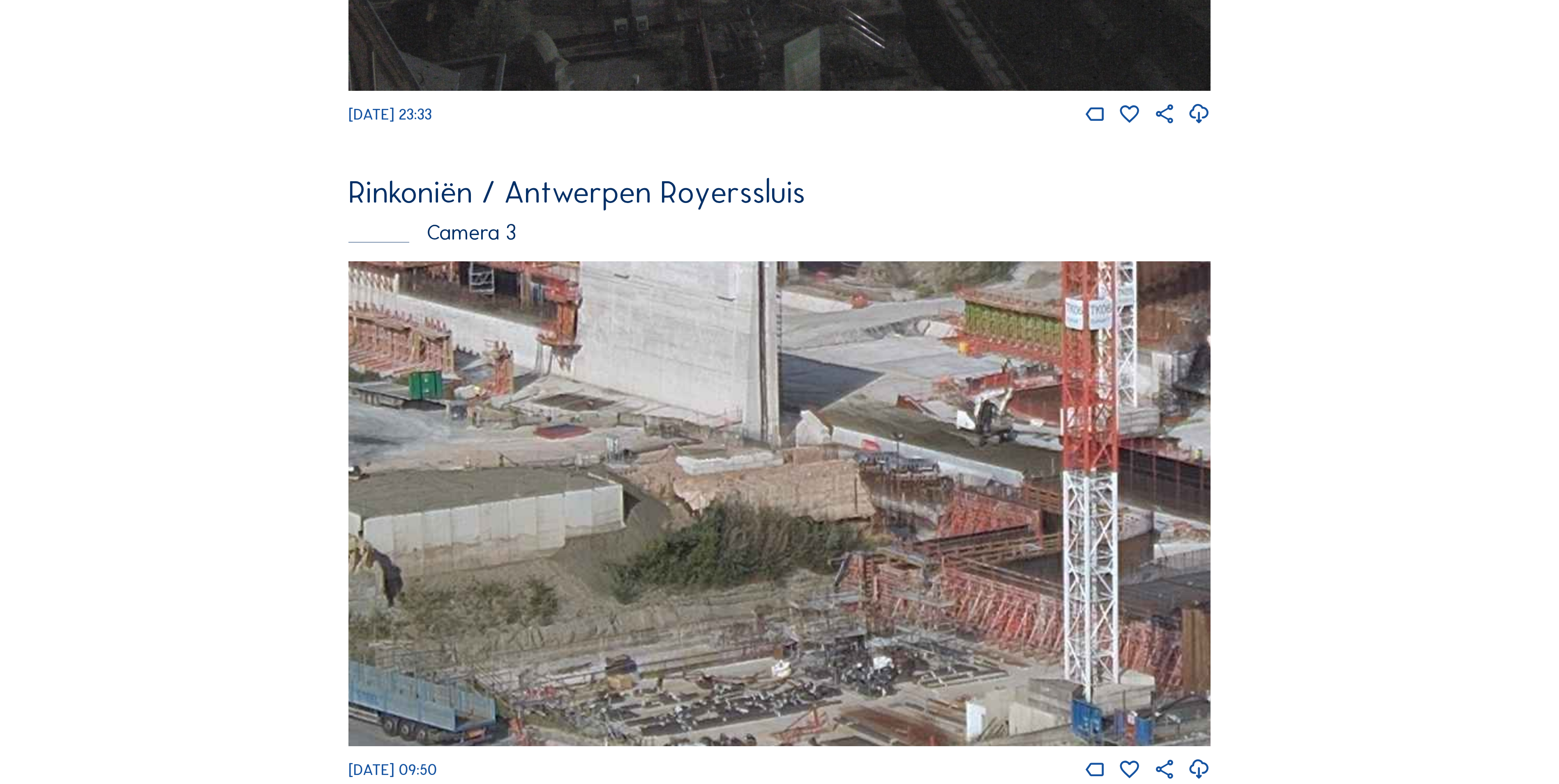
drag, startPoint x: 1048, startPoint y: 644, endPoint x: 695, endPoint y: 579, distance: 358.9
click at [695, 579] on img at bounding box center [780, 504] width 863 height 485
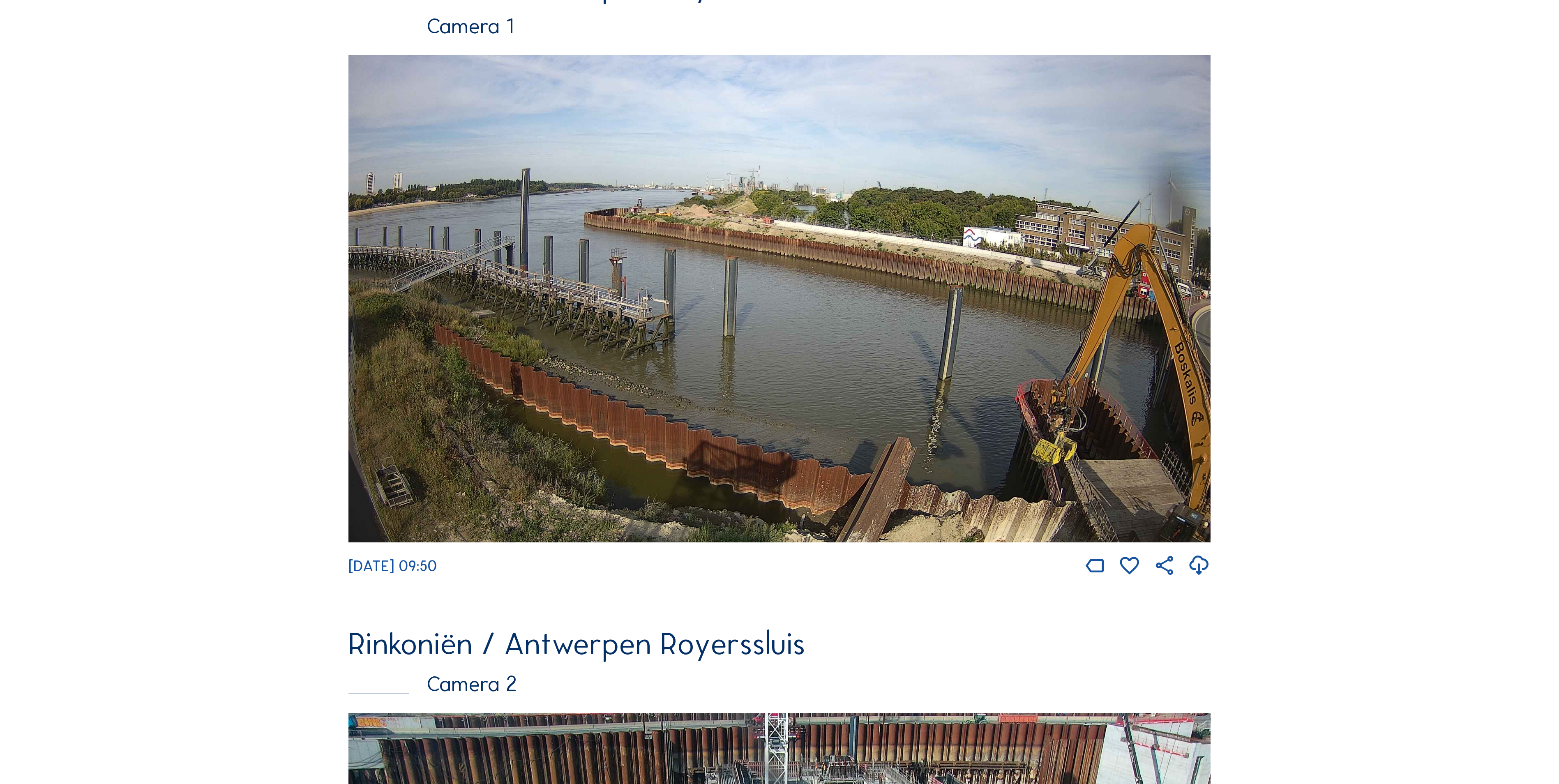
scroll to position [187, 0]
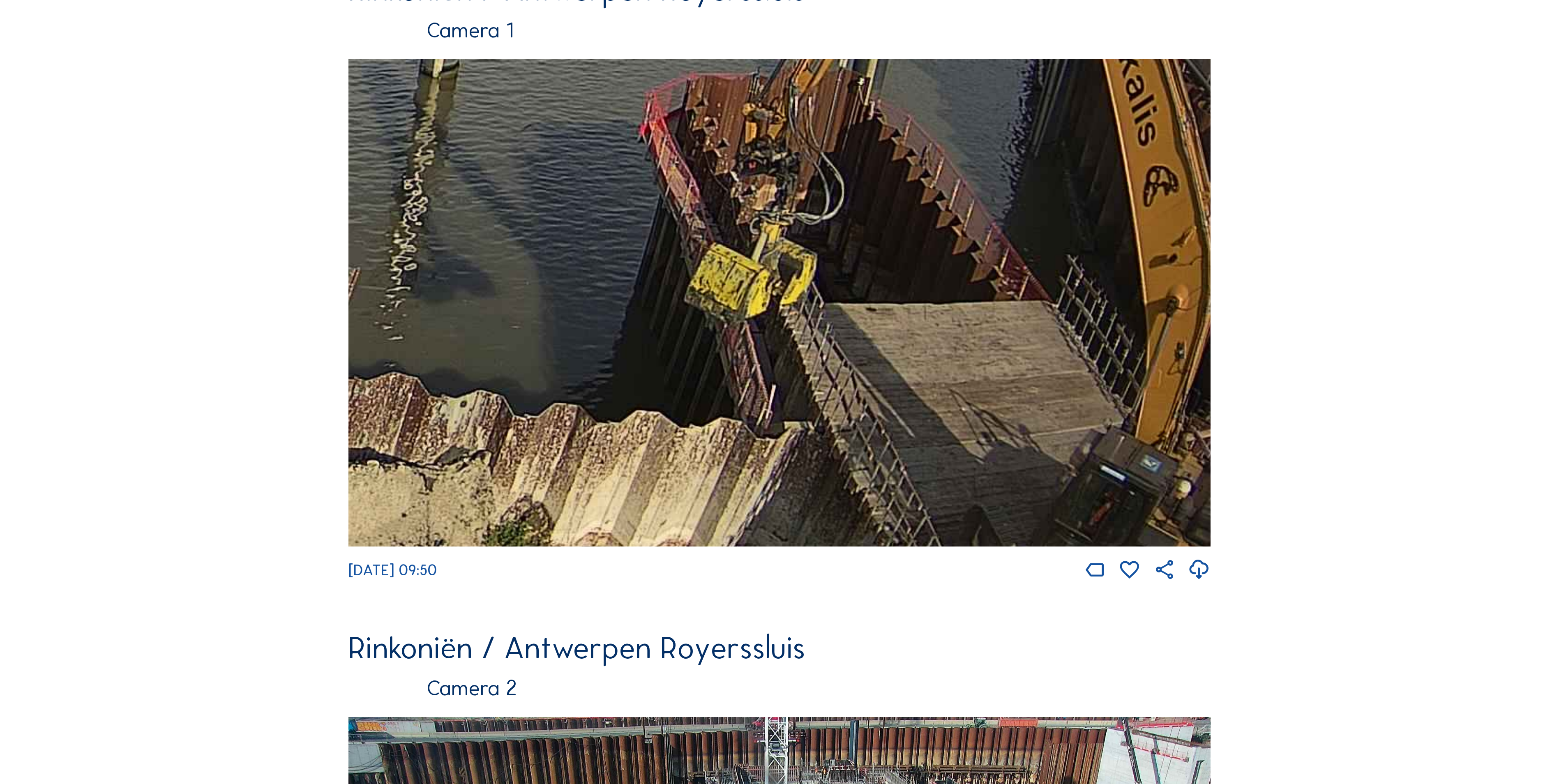
drag, startPoint x: 1098, startPoint y: 447, endPoint x: 803, endPoint y: 242, distance: 359.2
click at [804, 243] on img at bounding box center [780, 302] width 863 height 487
drag, startPoint x: 935, startPoint y: 402, endPoint x: 872, endPoint y: 249, distance: 165.5
click at [872, 249] on img at bounding box center [780, 302] width 863 height 487
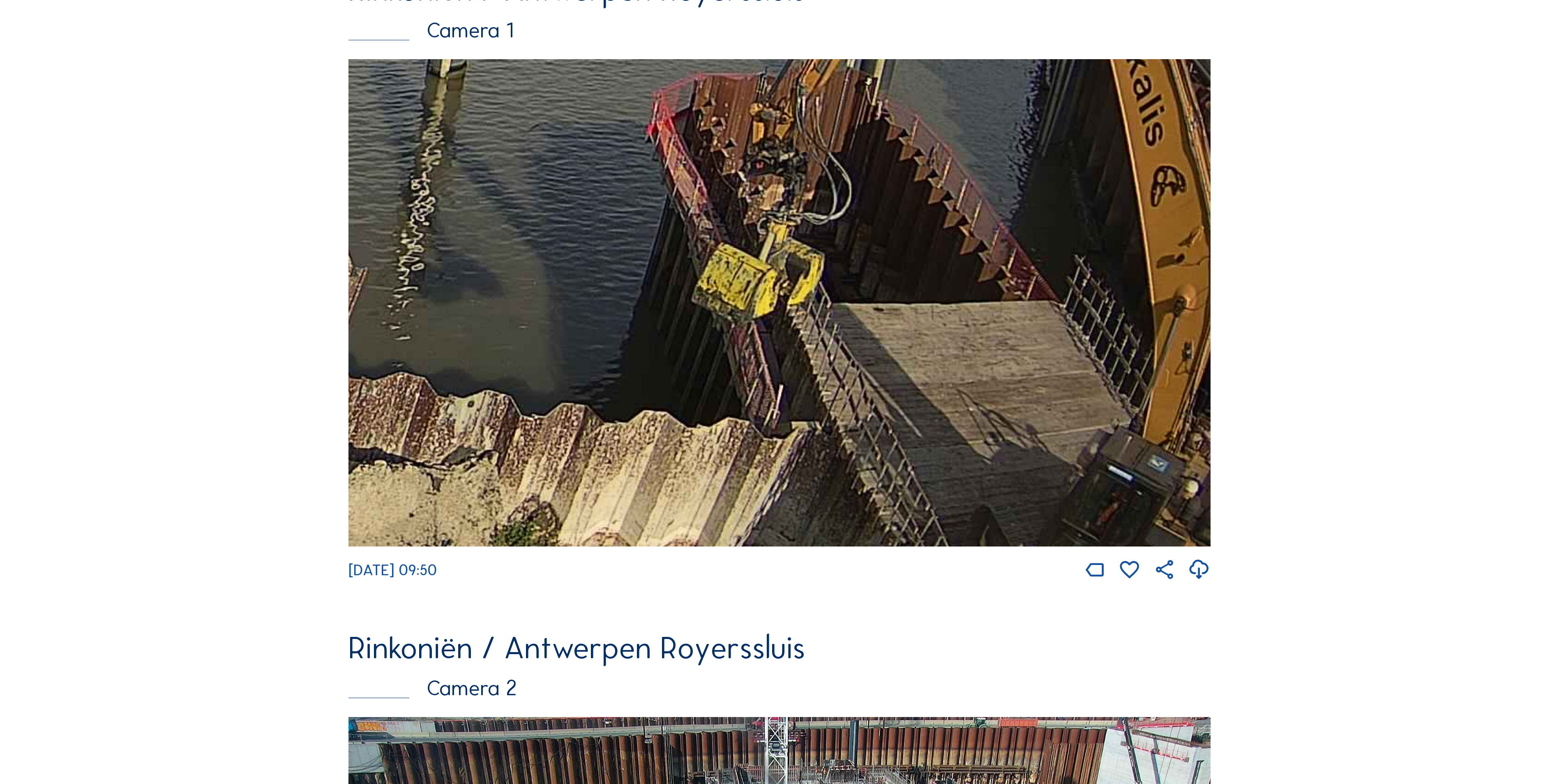
drag, startPoint x: 896, startPoint y: 305, endPoint x: 899, endPoint y: 279, distance: 26.2
click at [899, 279] on img at bounding box center [780, 302] width 863 height 487
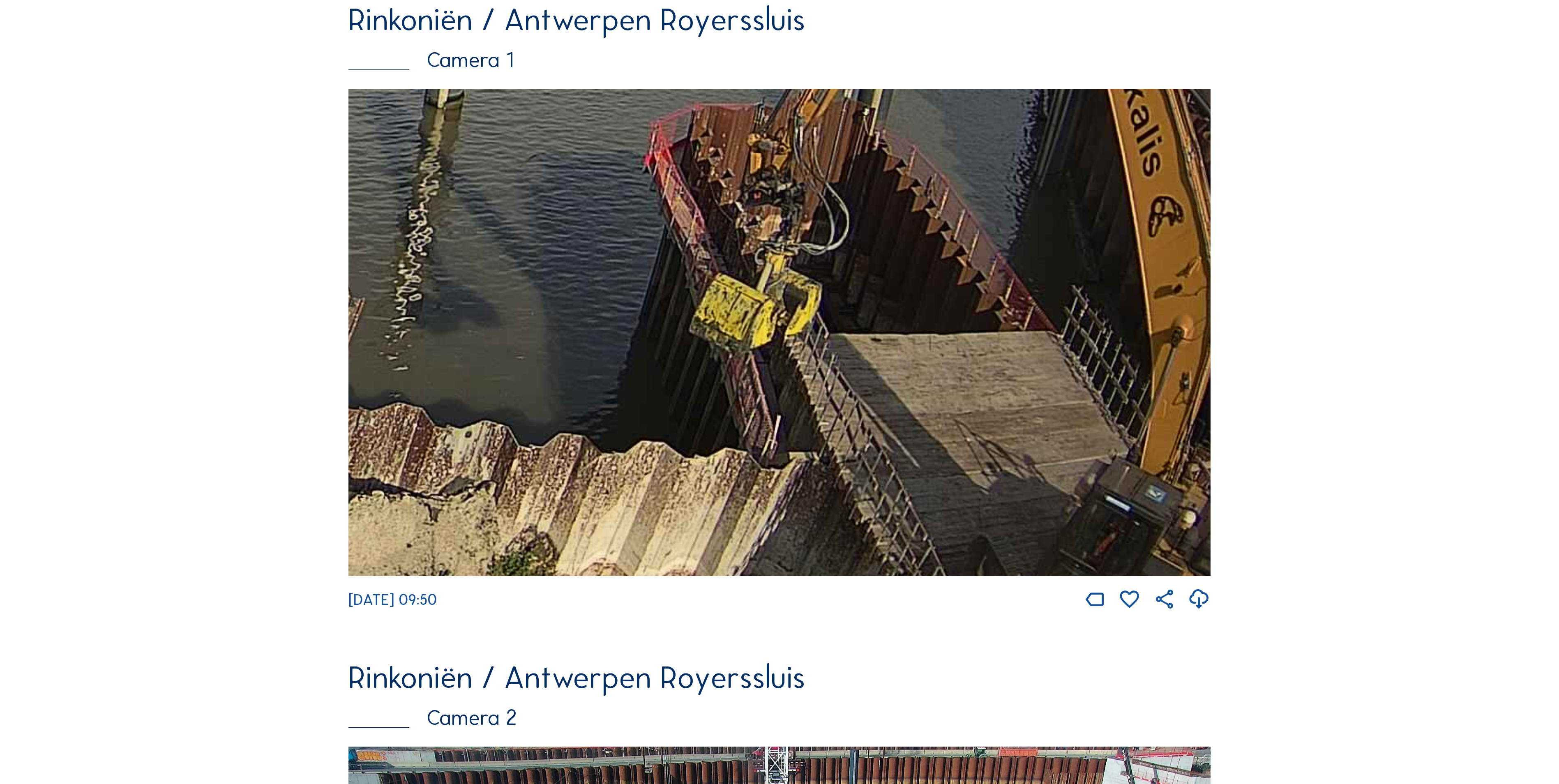
scroll to position [164, 0]
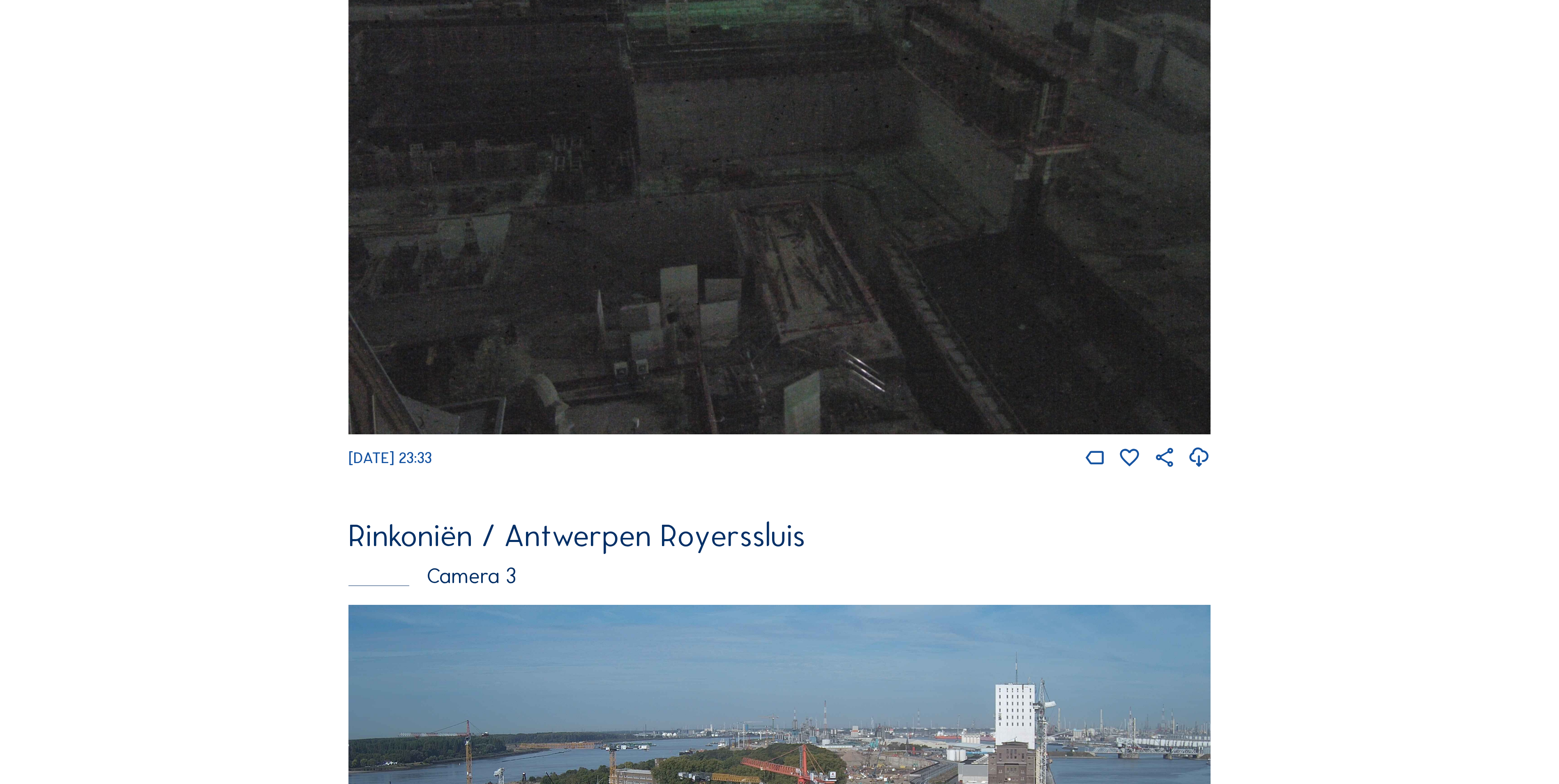
scroll to position [2142, 0]
